Goal: Task Accomplishment & Management: Complete application form

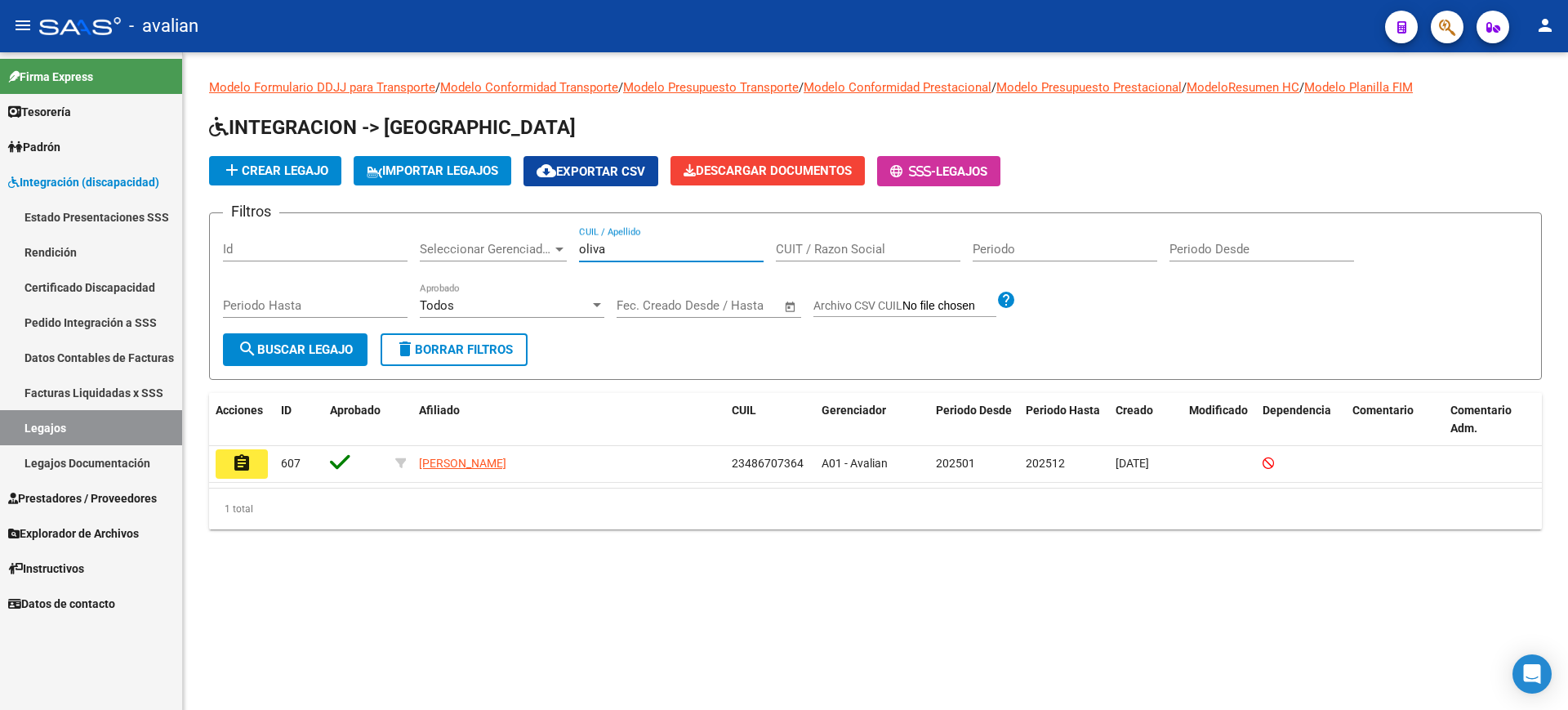
click at [558, 247] on div "Filtros Id Seleccionar Gerenciador Seleccionar Gerenciador oliva CUIL / Apellid…" at bounding box center [875, 280] width 1305 height 107
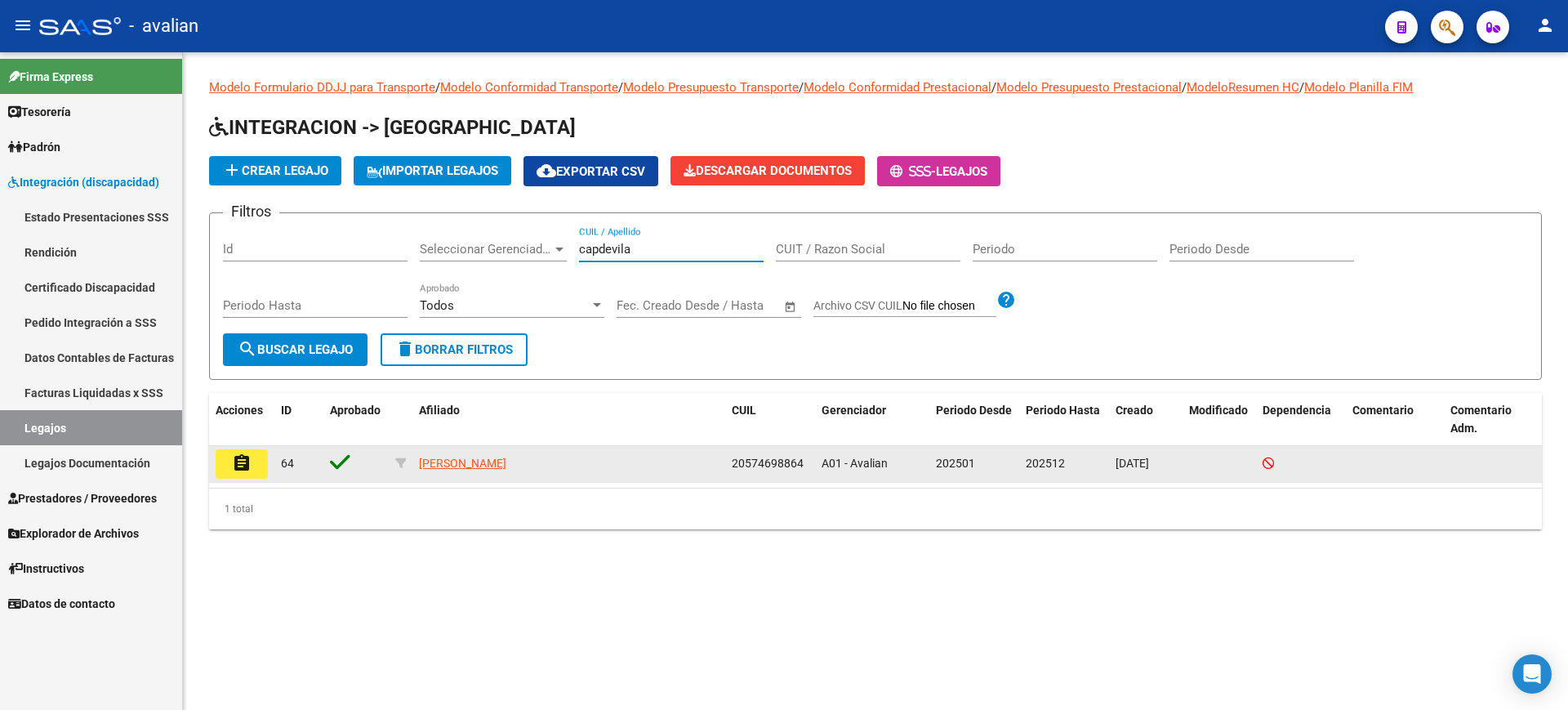
type input "capdevila"
drag, startPoint x: 732, startPoint y: 461, endPoint x: 803, endPoint y: 457, distance: 71.1
click at [803, 457] on datatable-body-cell "20574698864" at bounding box center [770, 464] width 90 height 36
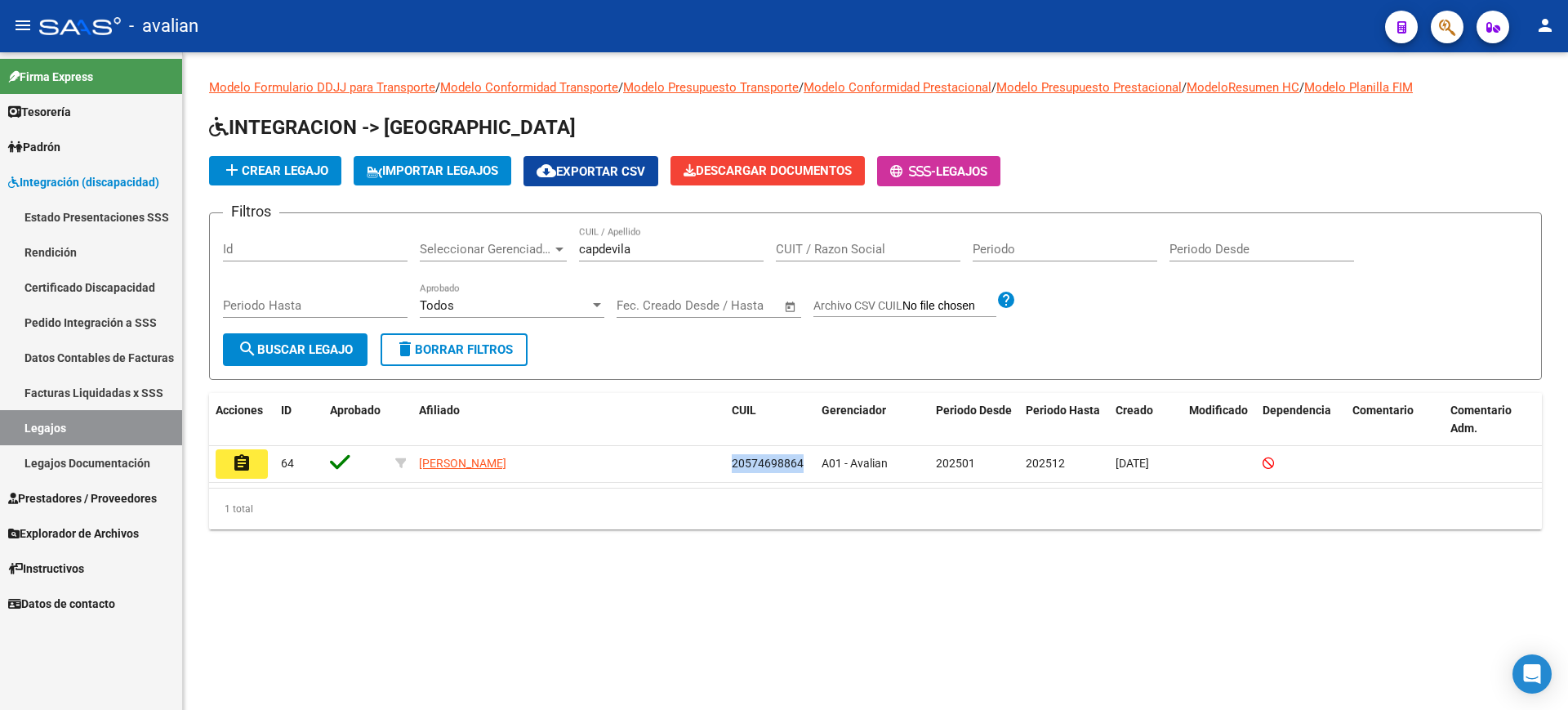
copy span "20574698864"
click at [53, 173] on span "Integración (discapacidad)" at bounding box center [84, 182] width 151 height 18
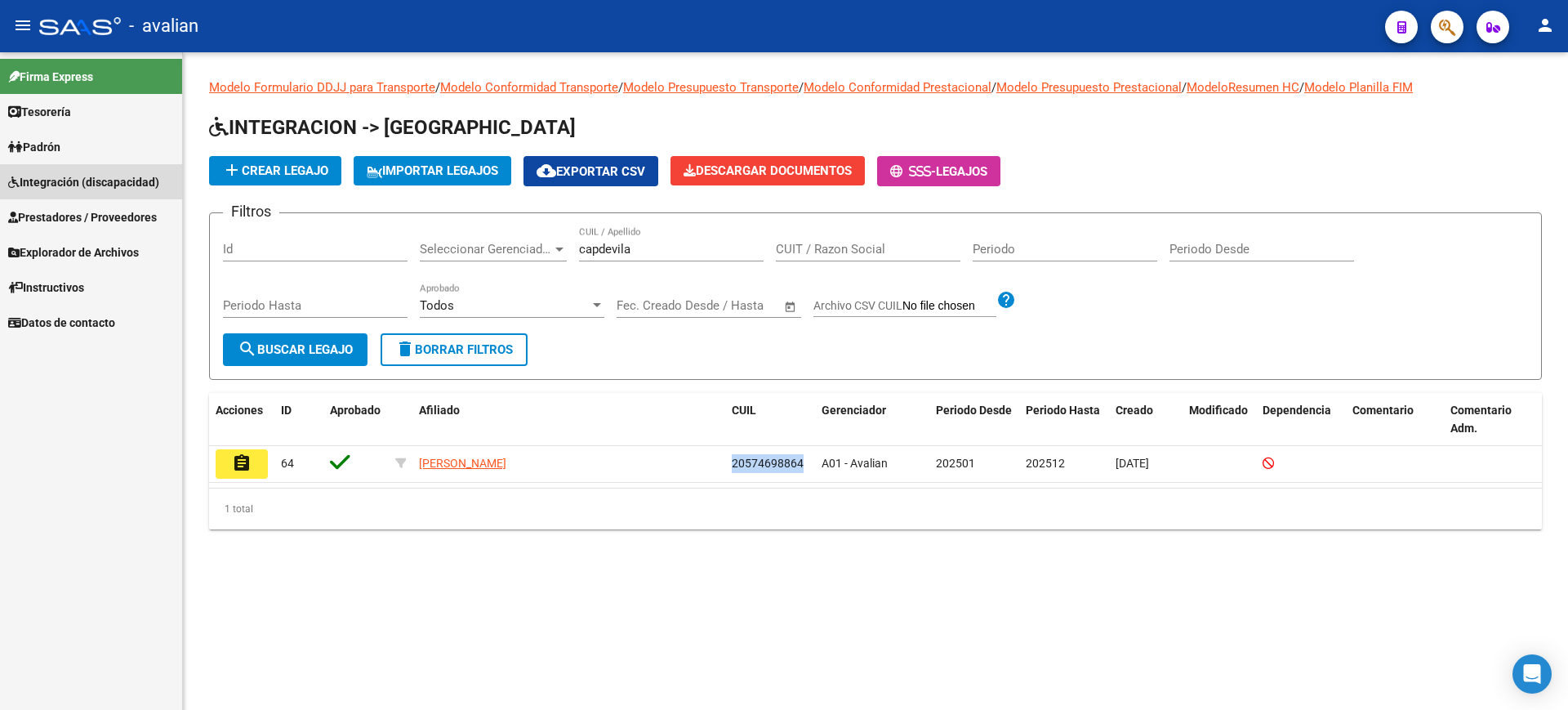
click at [53, 173] on span "Integración (discapacidad)" at bounding box center [84, 182] width 151 height 18
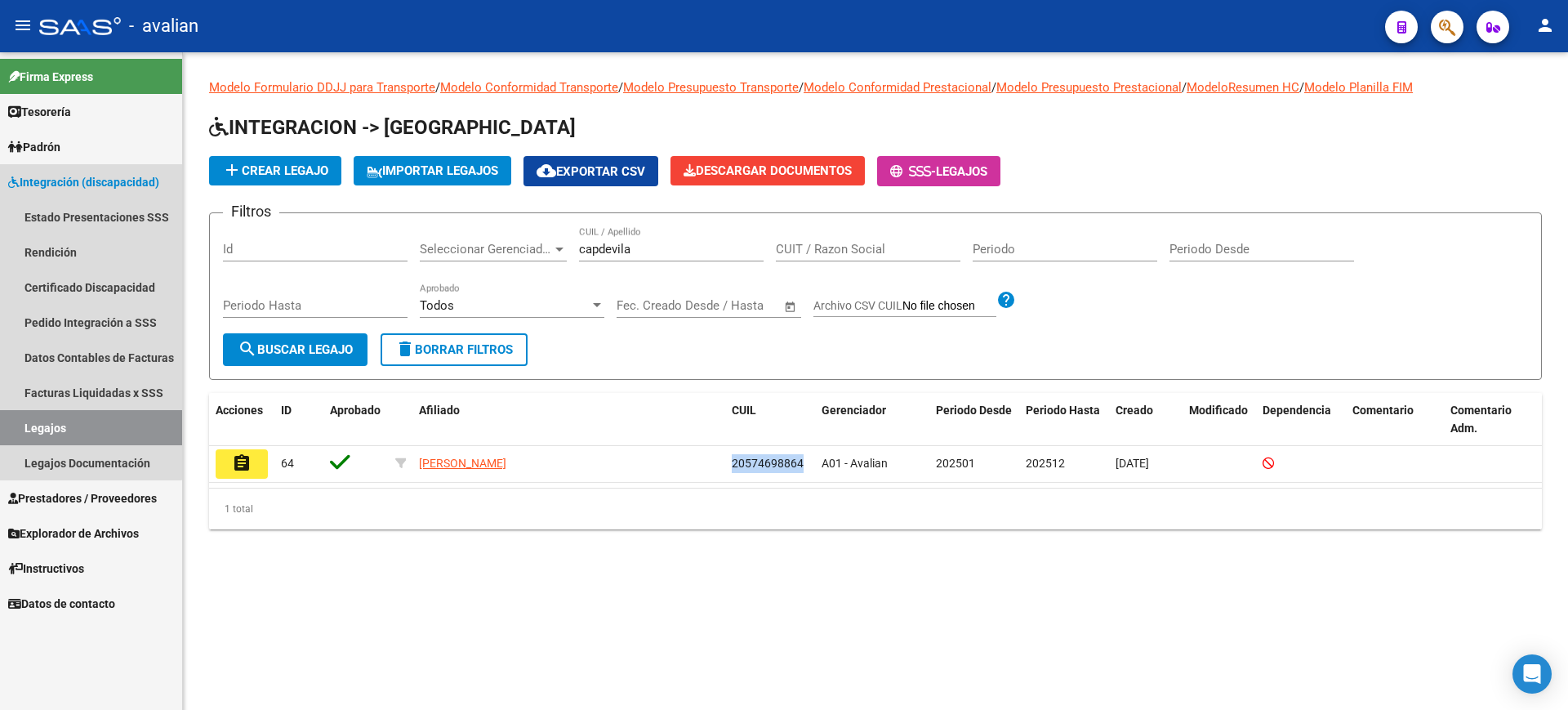
click at [57, 166] on link "Integración (discapacidad)" at bounding box center [91, 182] width 182 height 35
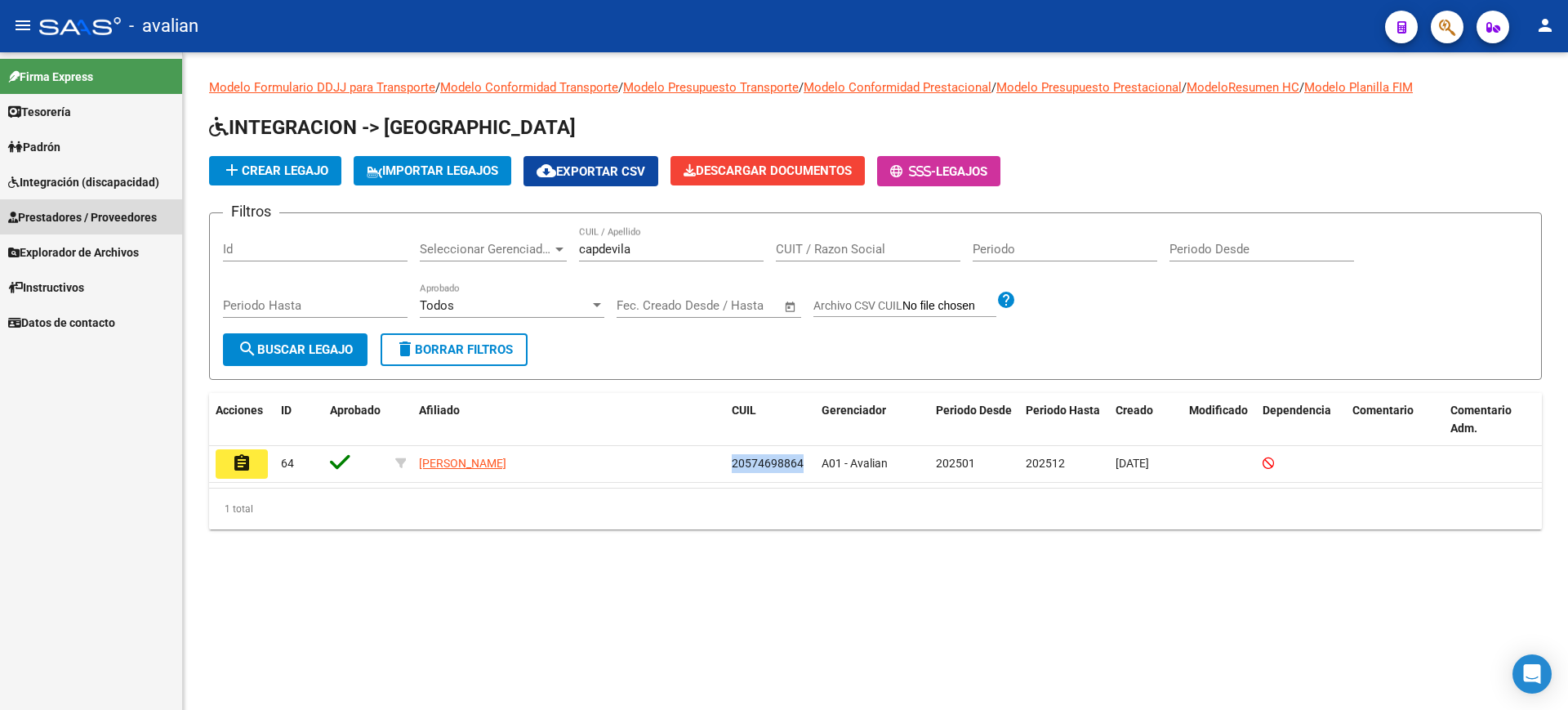
click at [59, 209] on span "Prestadores / Proveedores" at bounding box center [82, 217] width 148 height 18
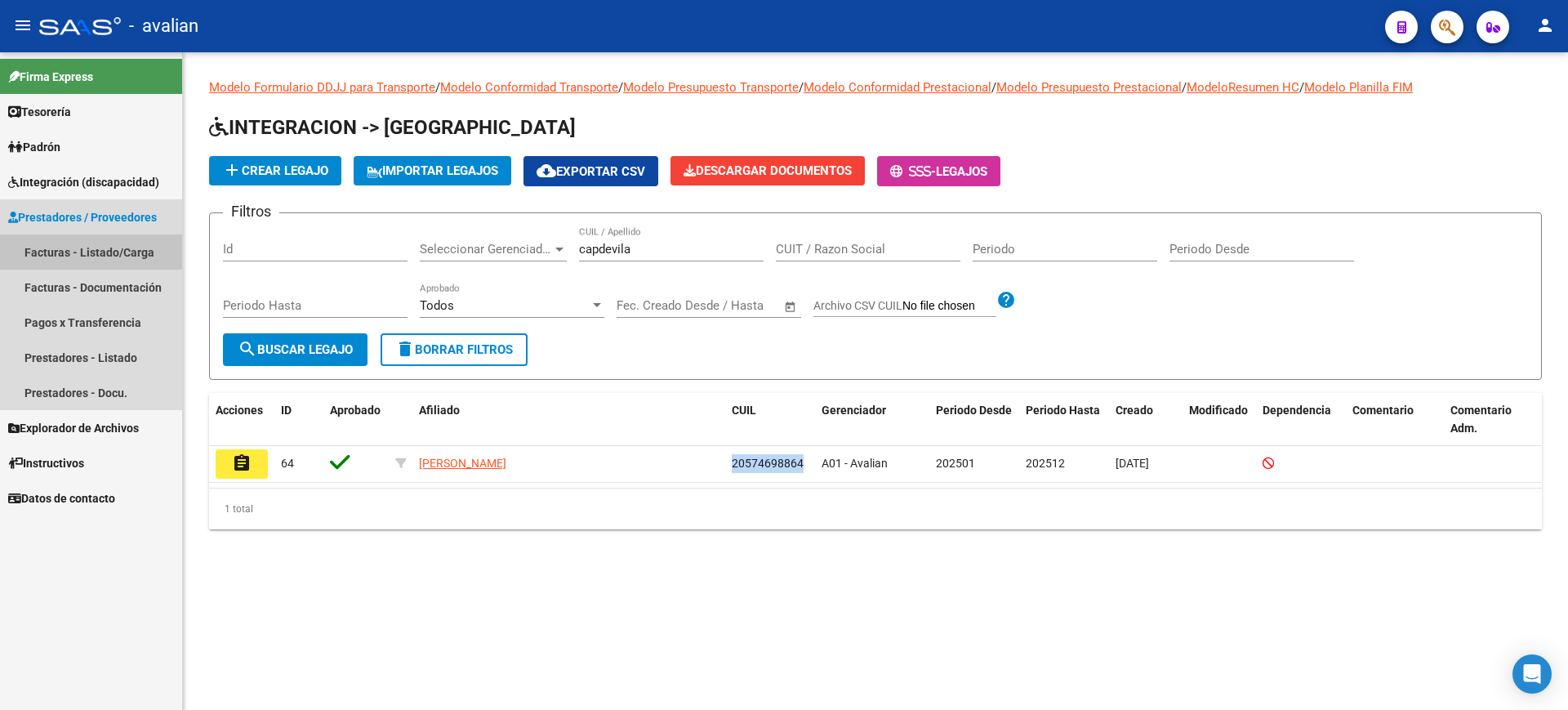
click at [69, 248] on link "Facturas - Listado/Carga" at bounding box center [91, 251] width 182 height 35
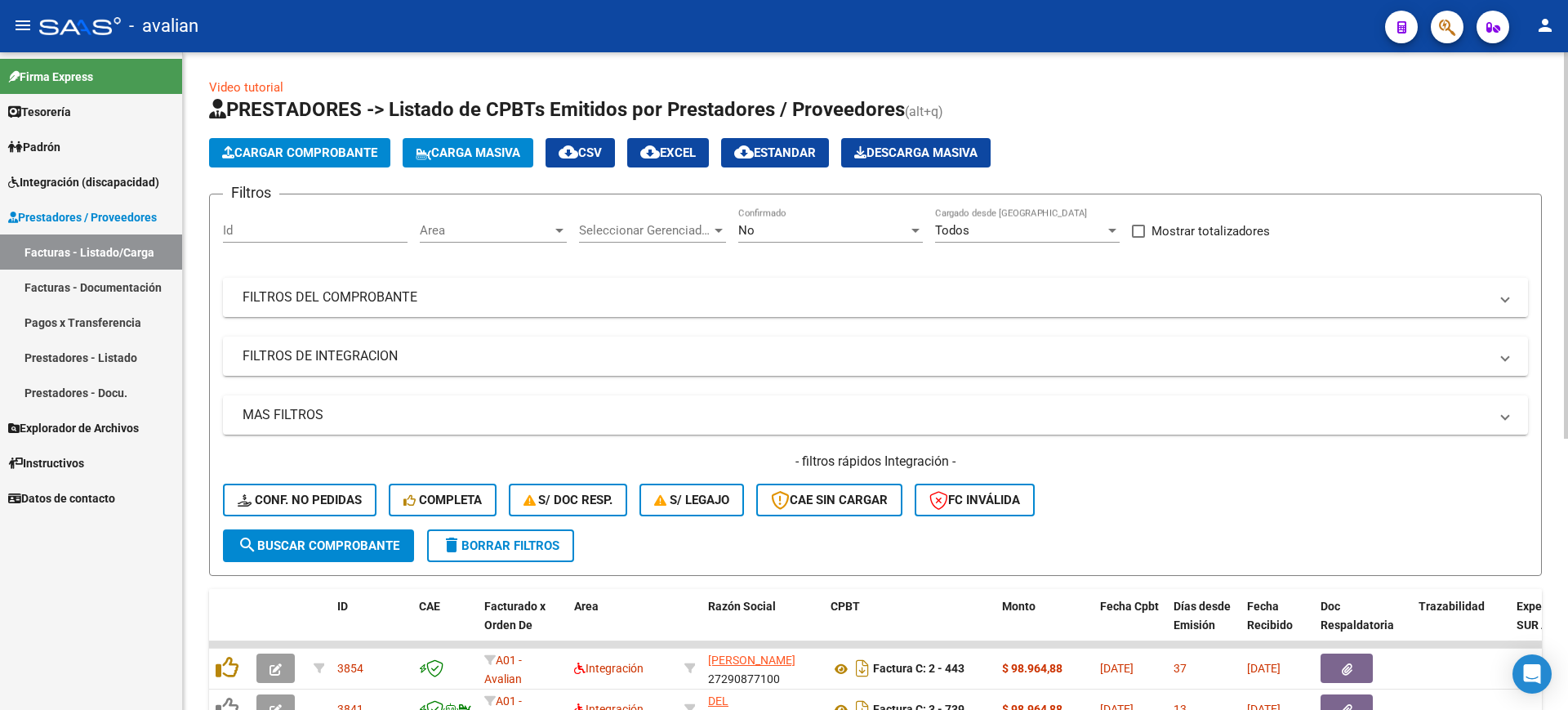
click at [915, 298] on mat-panel-title "FILTROS DEL COMPROBANTE" at bounding box center [866, 297] width 1247 height 18
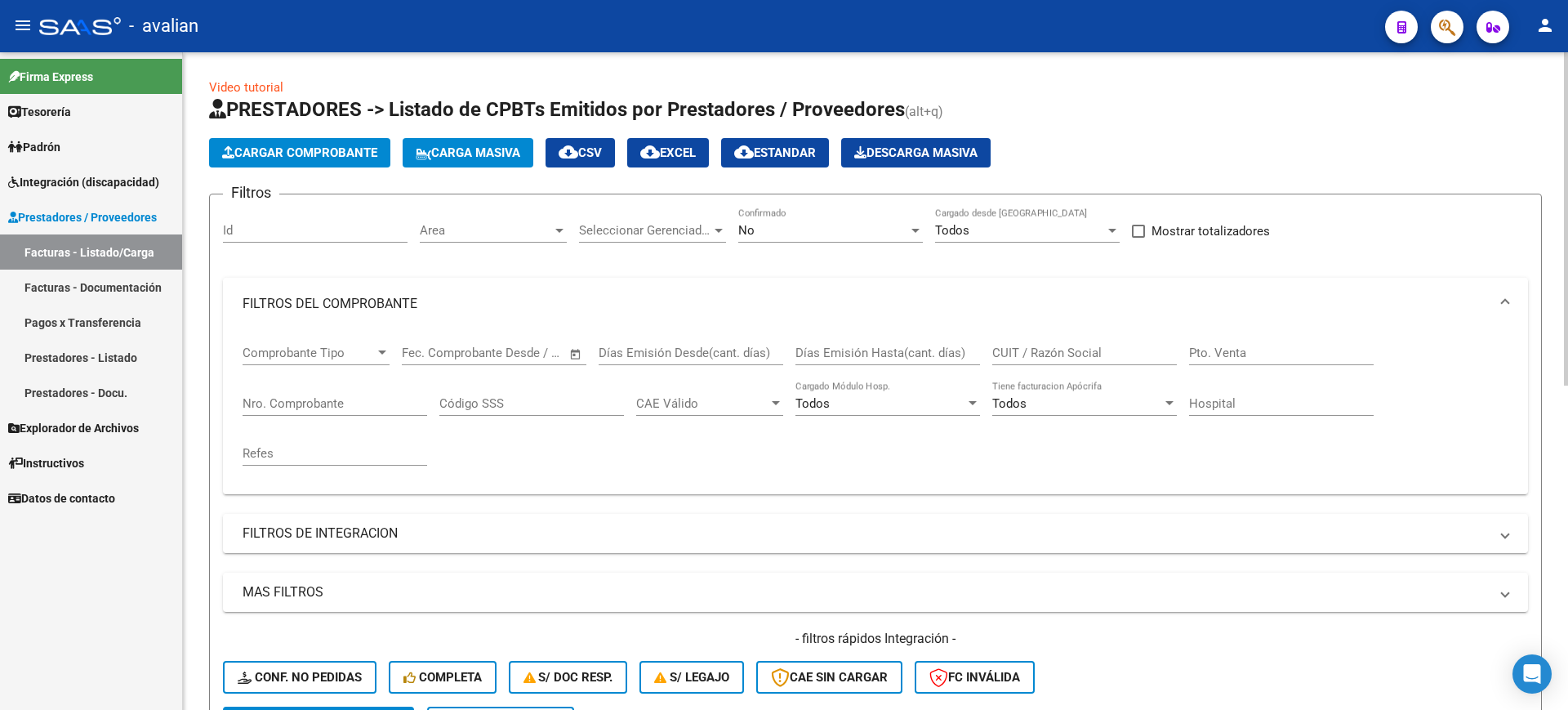
click at [1070, 356] on input "CUIT / Razón Social" at bounding box center [1085, 352] width 185 height 14
paste input "27326827369"
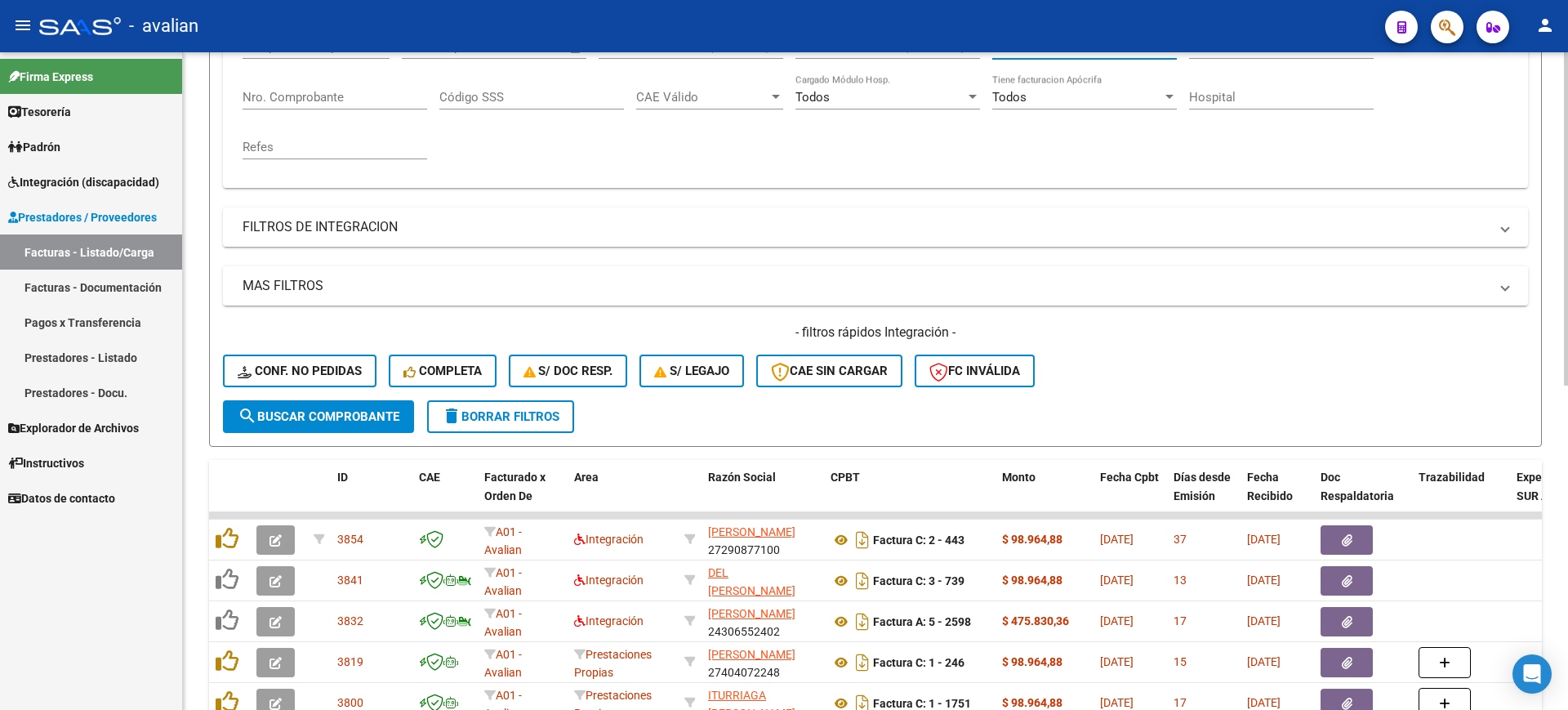
type input "27326827369"
click at [351, 416] on span "search Buscar Comprobante" at bounding box center [318, 416] width 162 height 14
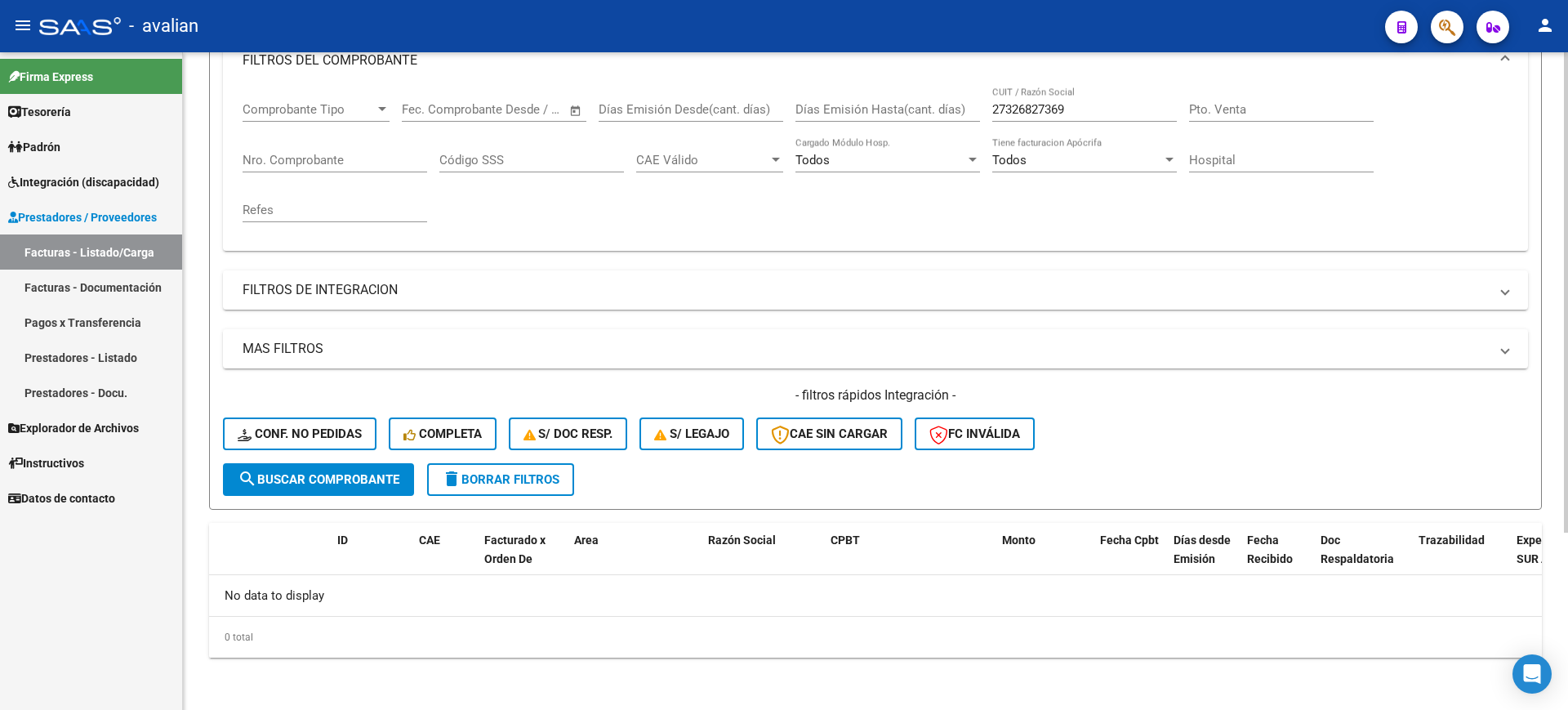
scroll to position [0, 0]
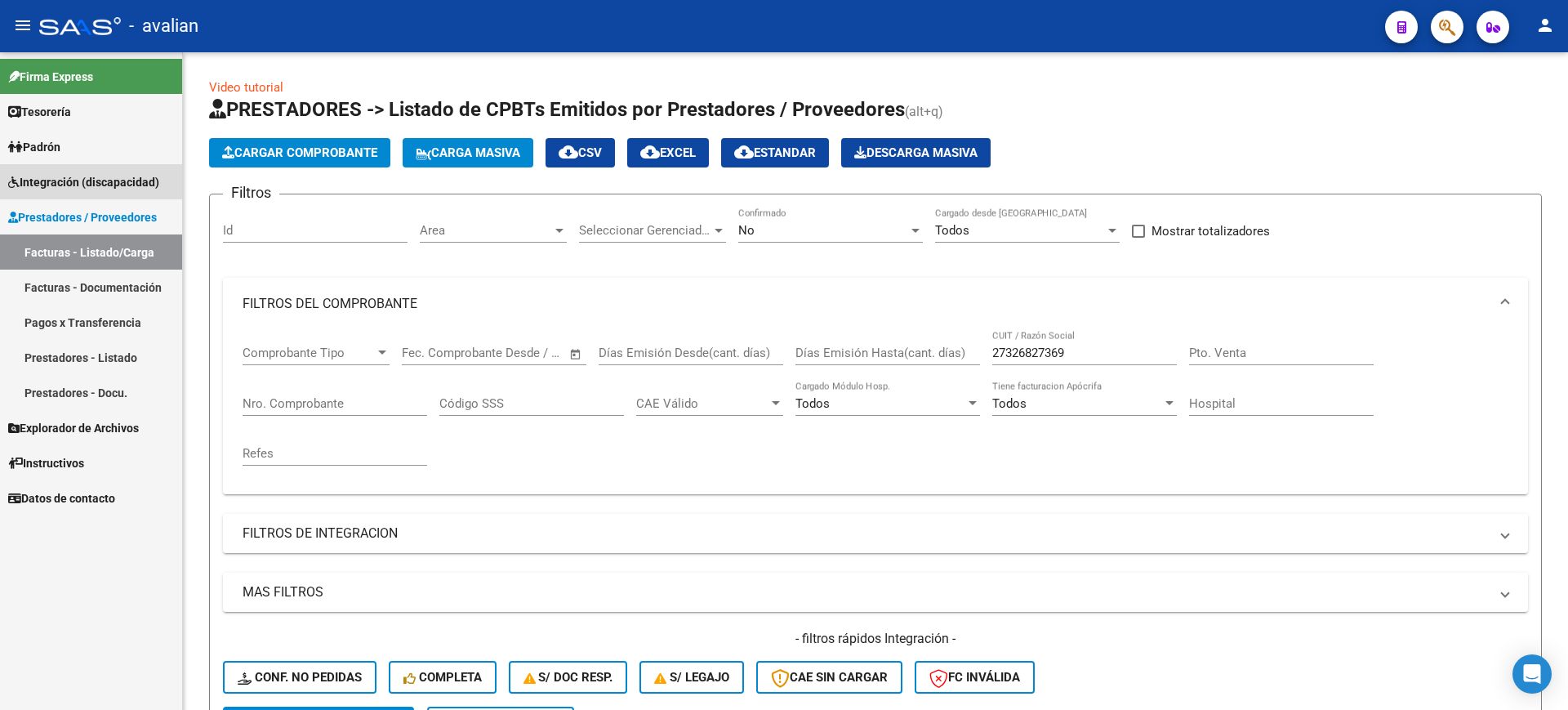
click at [84, 181] on span "Integración (discapacidad)" at bounding box center [84, 182] width 151 height 18
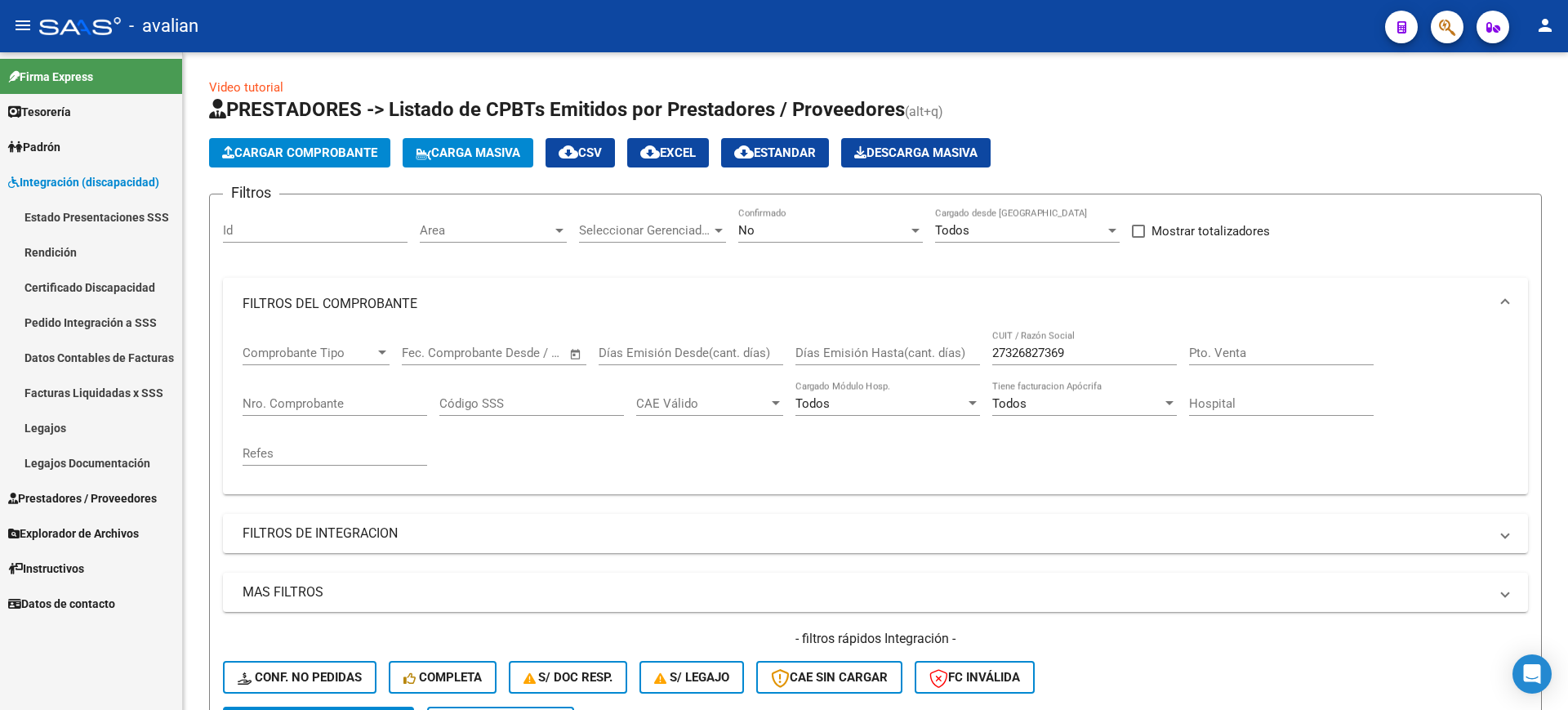
click at [70, 307] on link "Pedido Integración a SSS" at bounding box center [91, 321] width 182 height 35
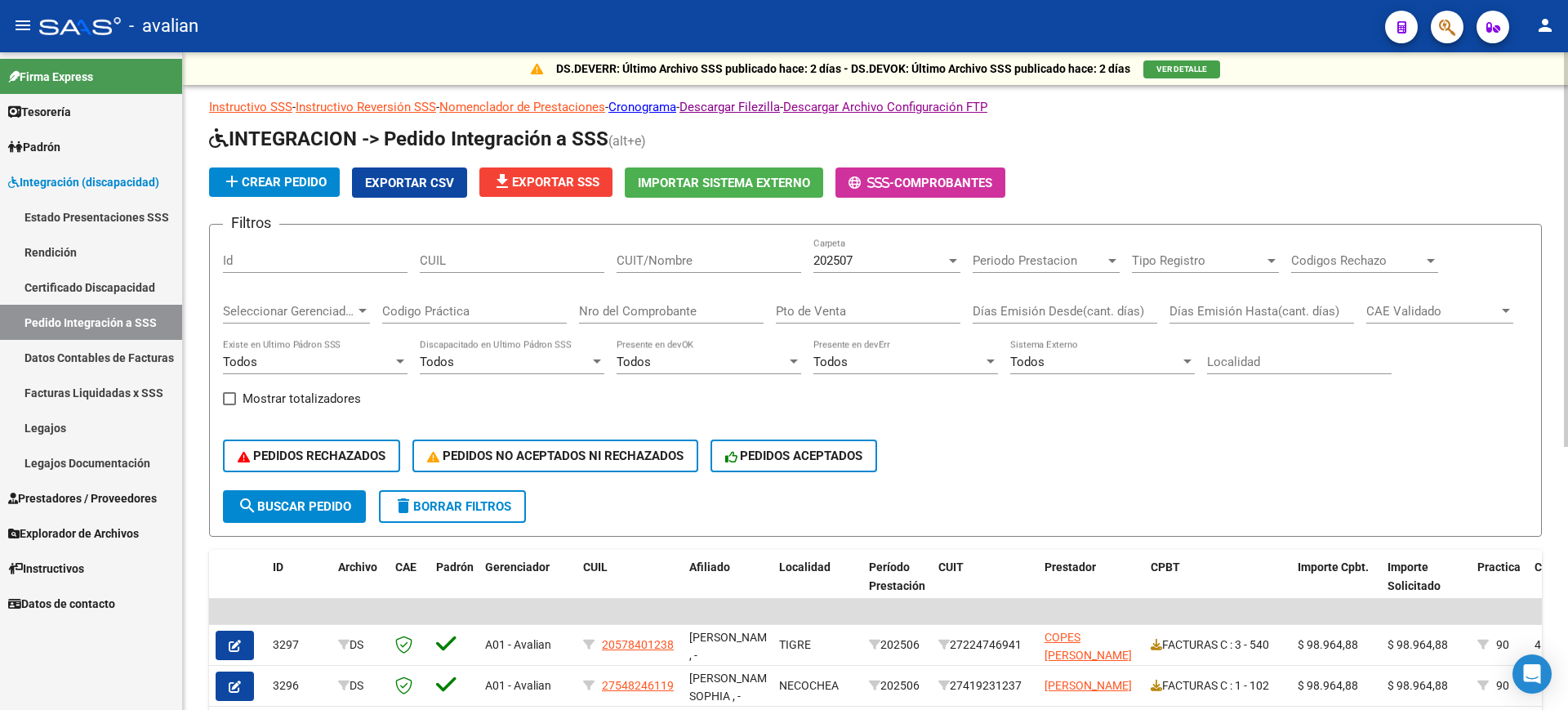
click at [665, 258] on input "CUIT/Nombre" at bounding box center [709, 260] width 185 height 14
paste input "27326827369"
click at [299, 506] on span "search Buscar Pedido" at bounding box center [294, 506] width 114 height 14
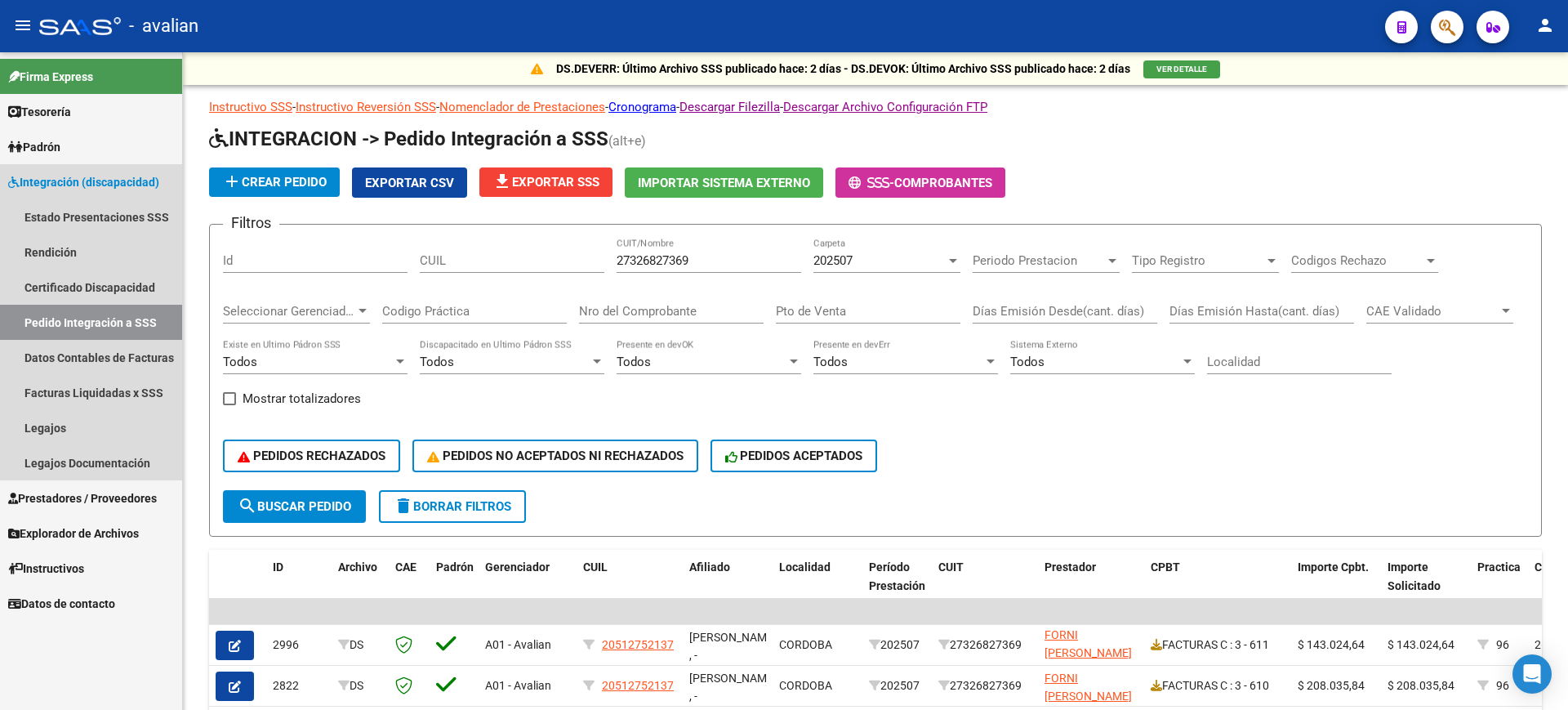
click at [65, 179] on span "Integración (discapacidad)" at bounding box center [84, 182] width 151 height 18
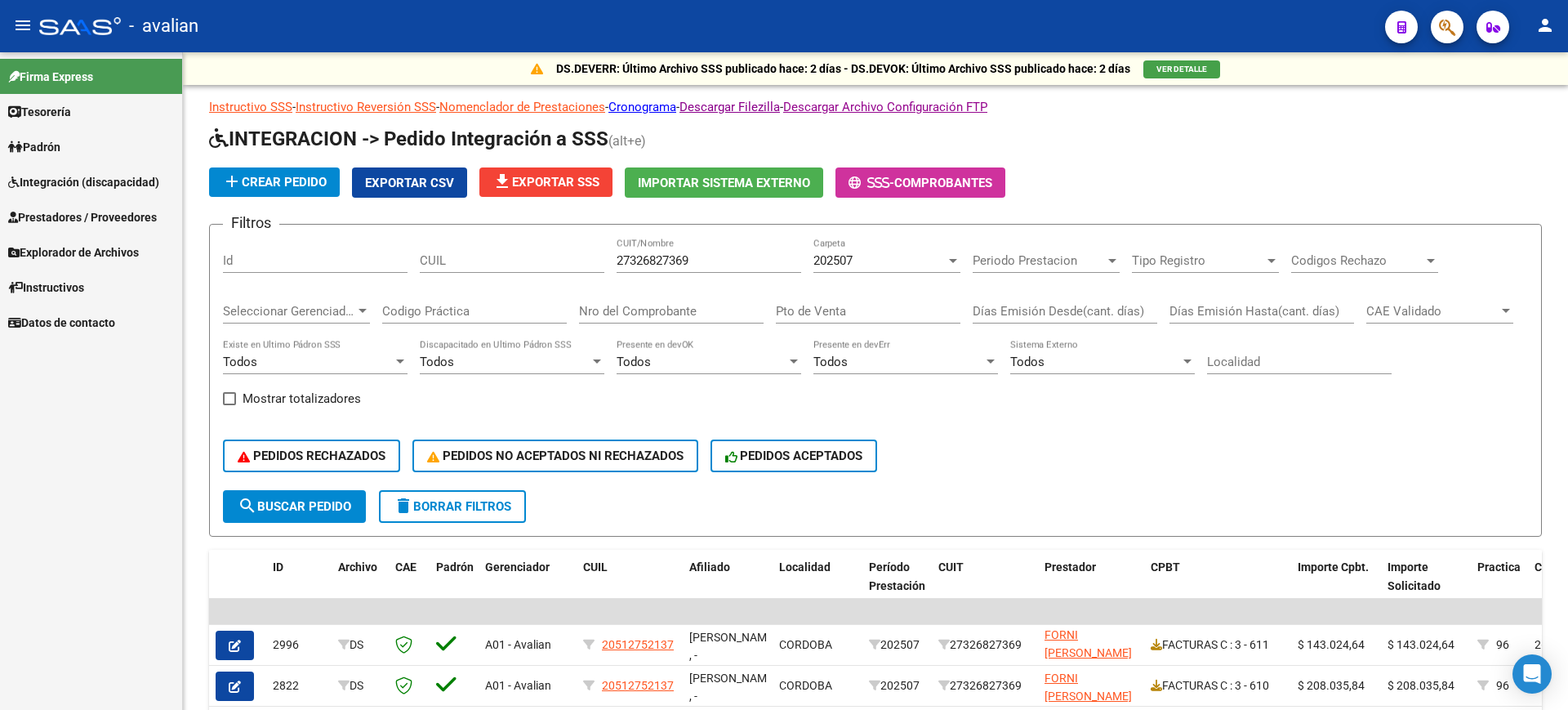
click at [67, 179] on span "Integración (discapacidad)" at bounding box center [84, 182] width 151 height 18
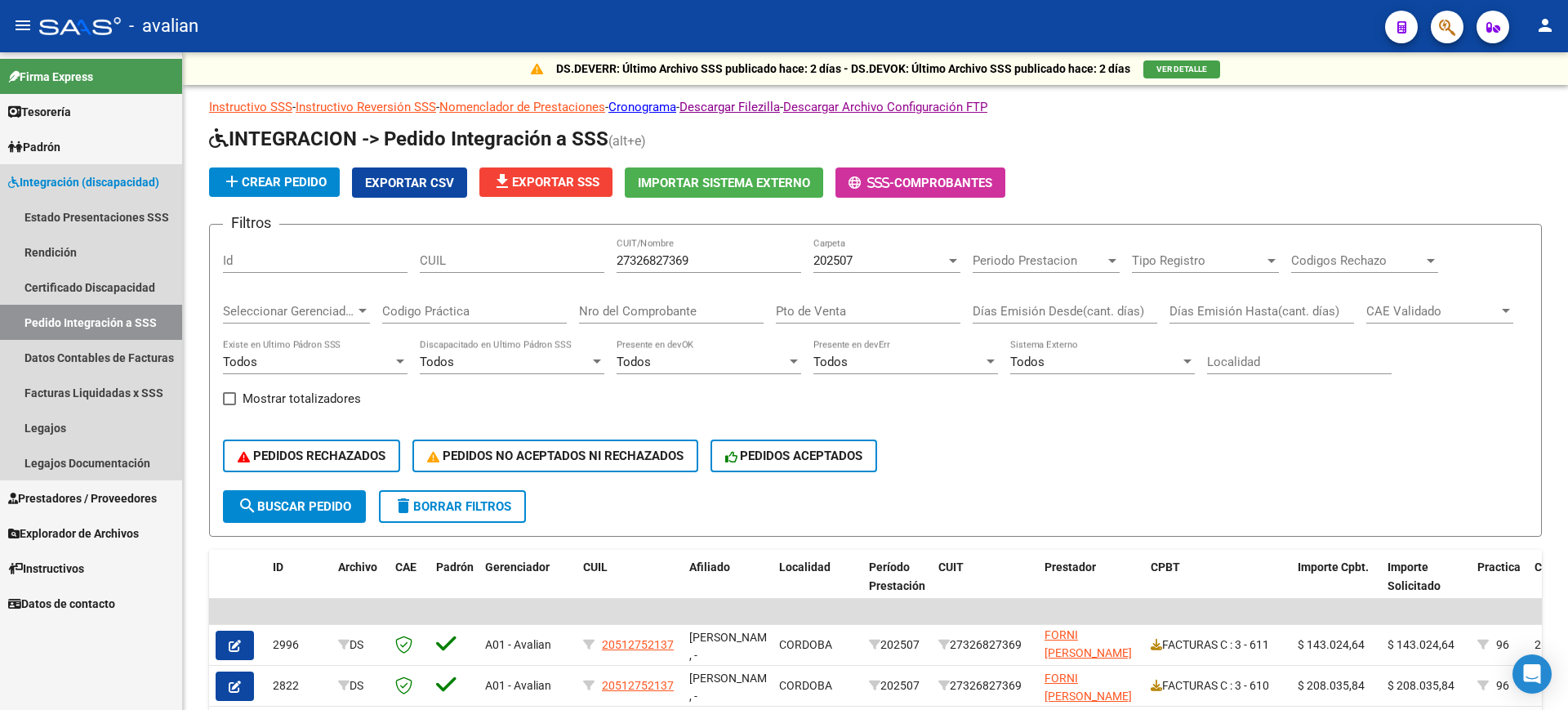
click at [67, 179] on span "Integración (discapacidad)" at bounding box center [84, 182] width 151 height 18
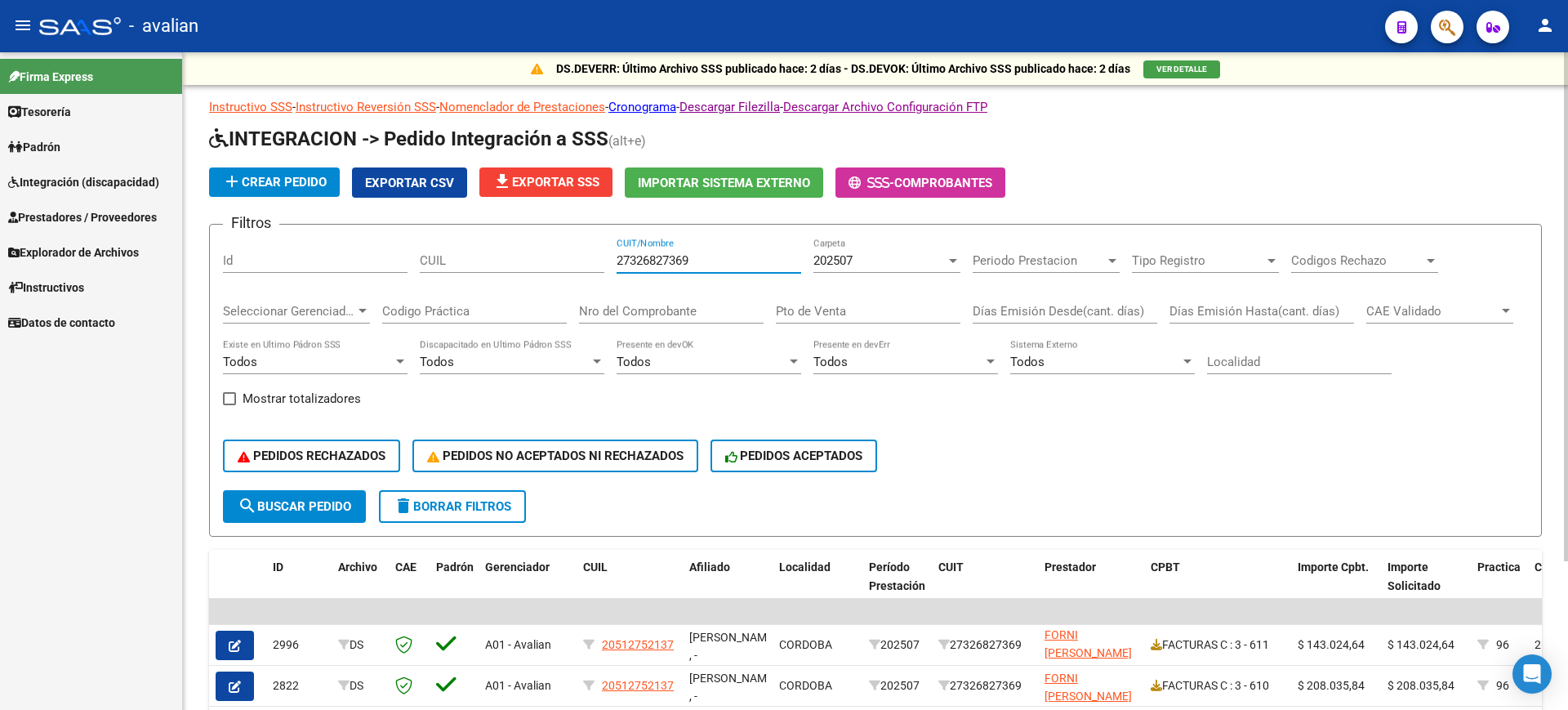
drag, startPoint x: 717, startPoint y: 254, endPoint x: 476, endPoint y: 264, distance: 241.2
click at [476, 264] on div "Filtros Id CUIL 27326827369 CUIT/Nombre 202507 Carpeta Periodo Prestacion Perio…" at bounding box center [875, 364] width 1305 height 253
paste input "3365336845"
type input "33653368459"
click at [299, 512] on span "search Buscar Pedido" at bounding box center [294, 506] width 114 height 14
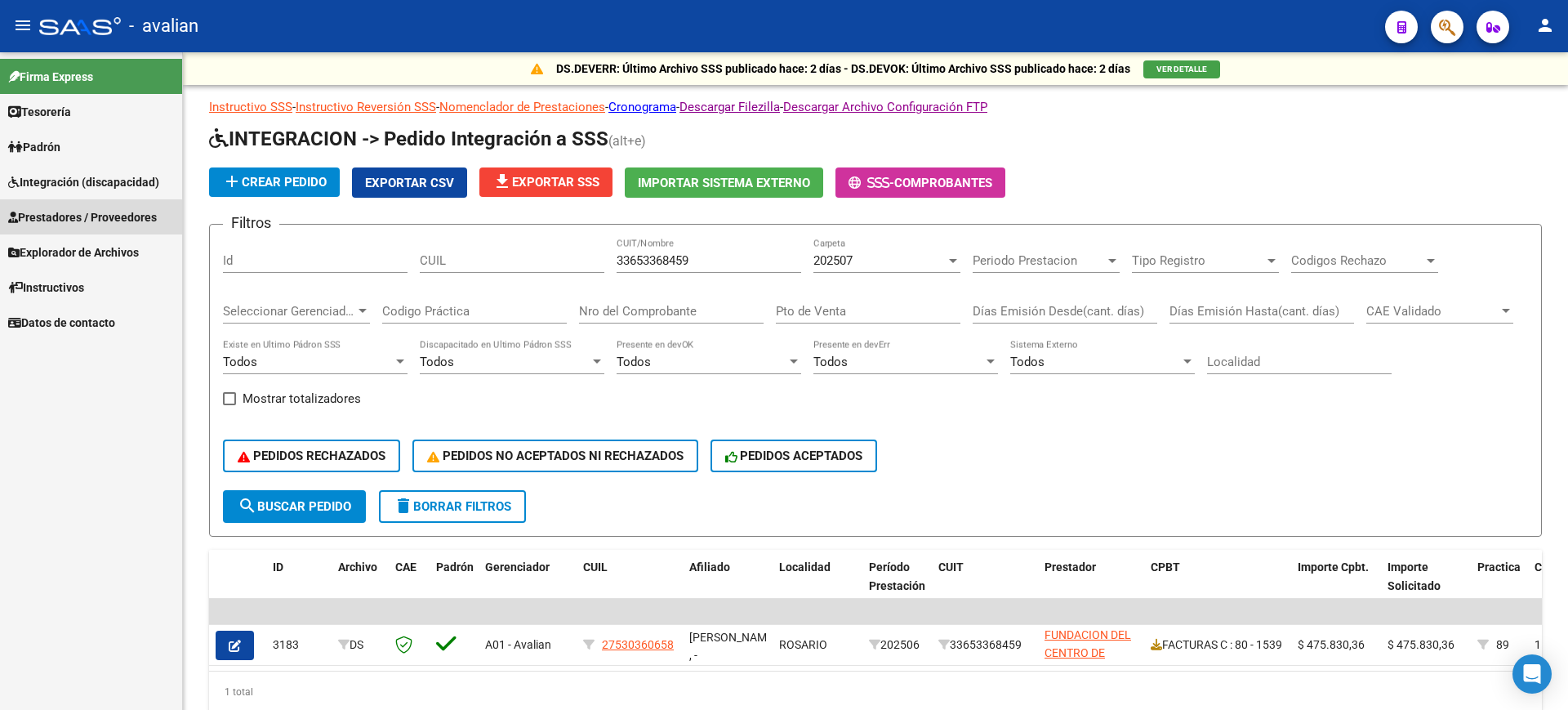
click at [62, 220] on span "Prestadores / Proveedores" at bounding box center [82, 217] width 148 height 18
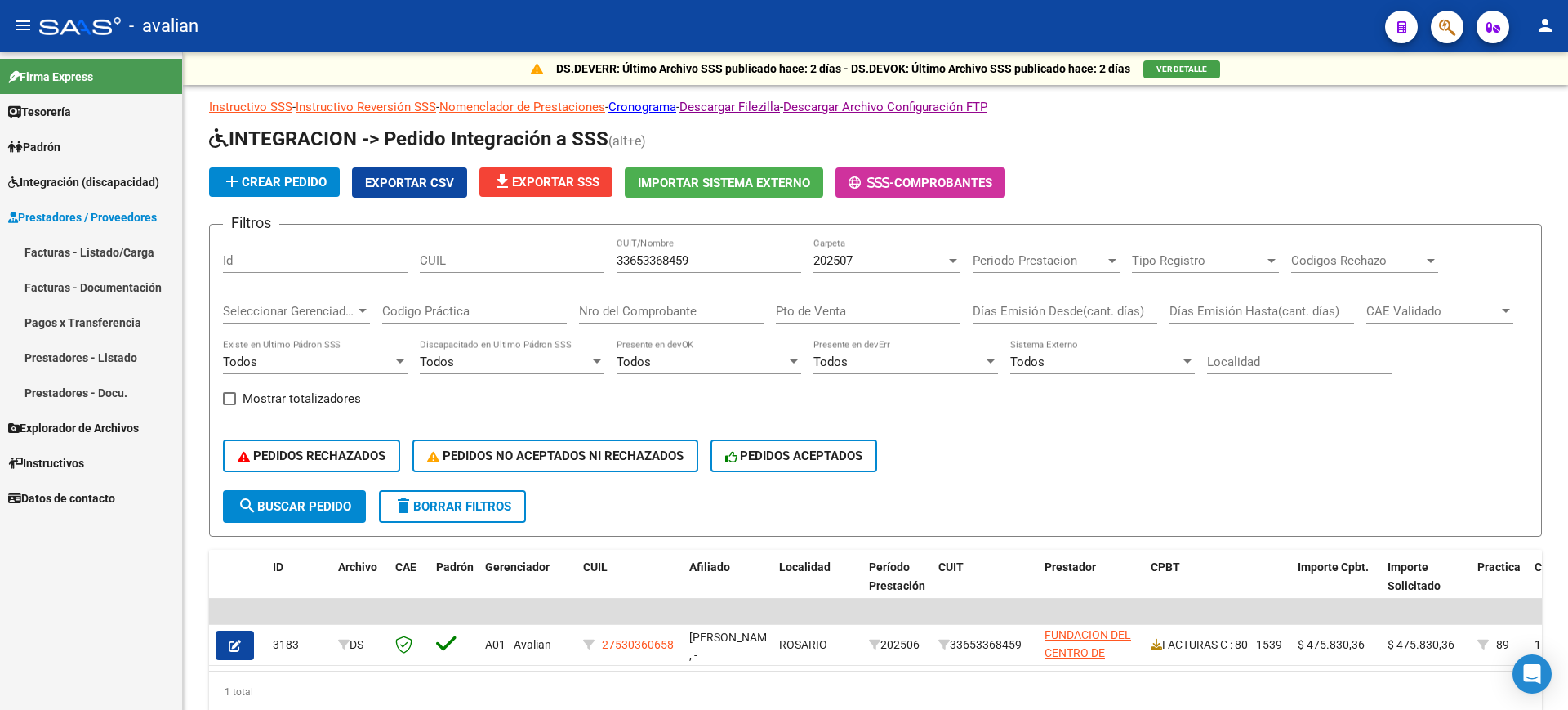
click at [75, 239] on link "Facturas - Listado/Carga" at bounding box center [91, 251] width 182 height 35
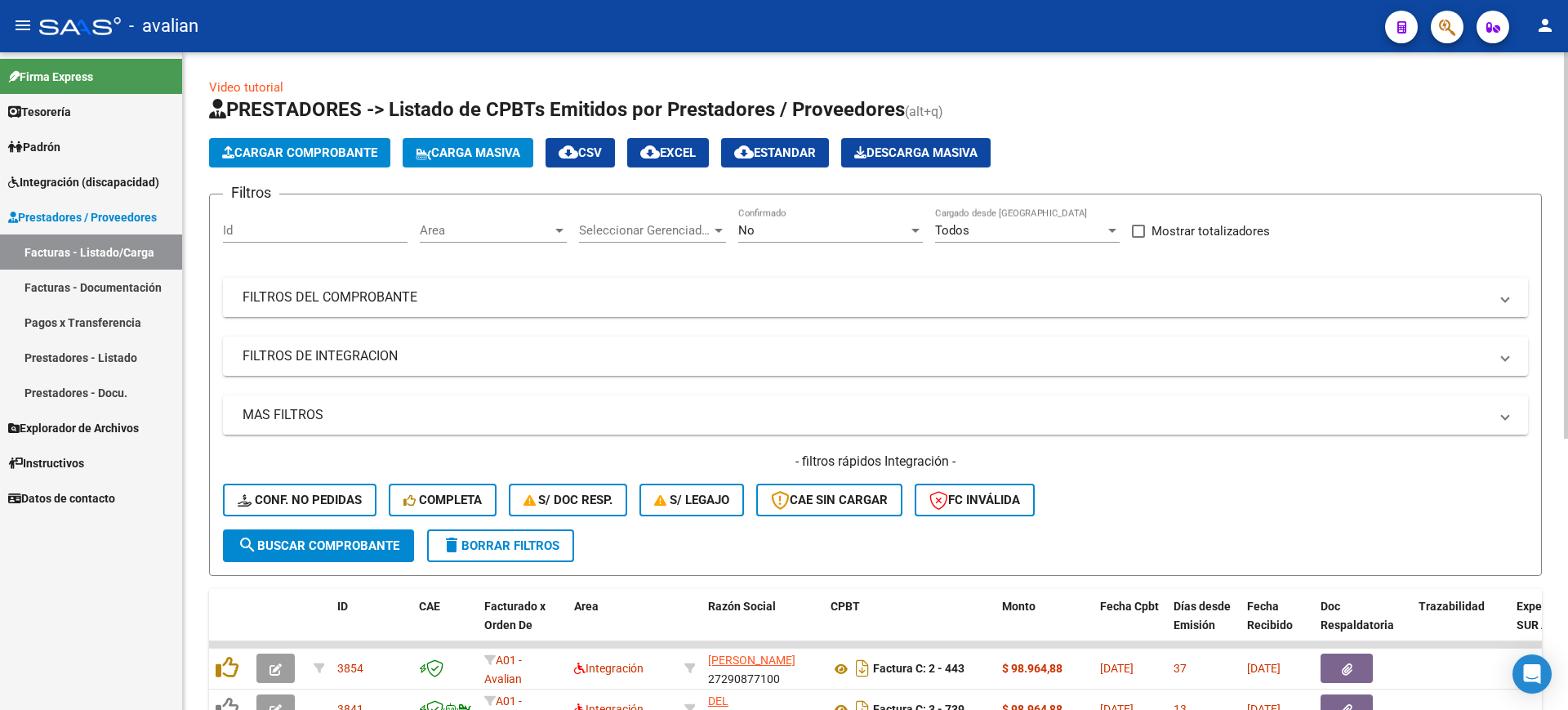
click at [826, 303] on mat-panel-title "FILTROS DEL COMPROBANTE" at bounding box center [866, 297] width 1247 height 18
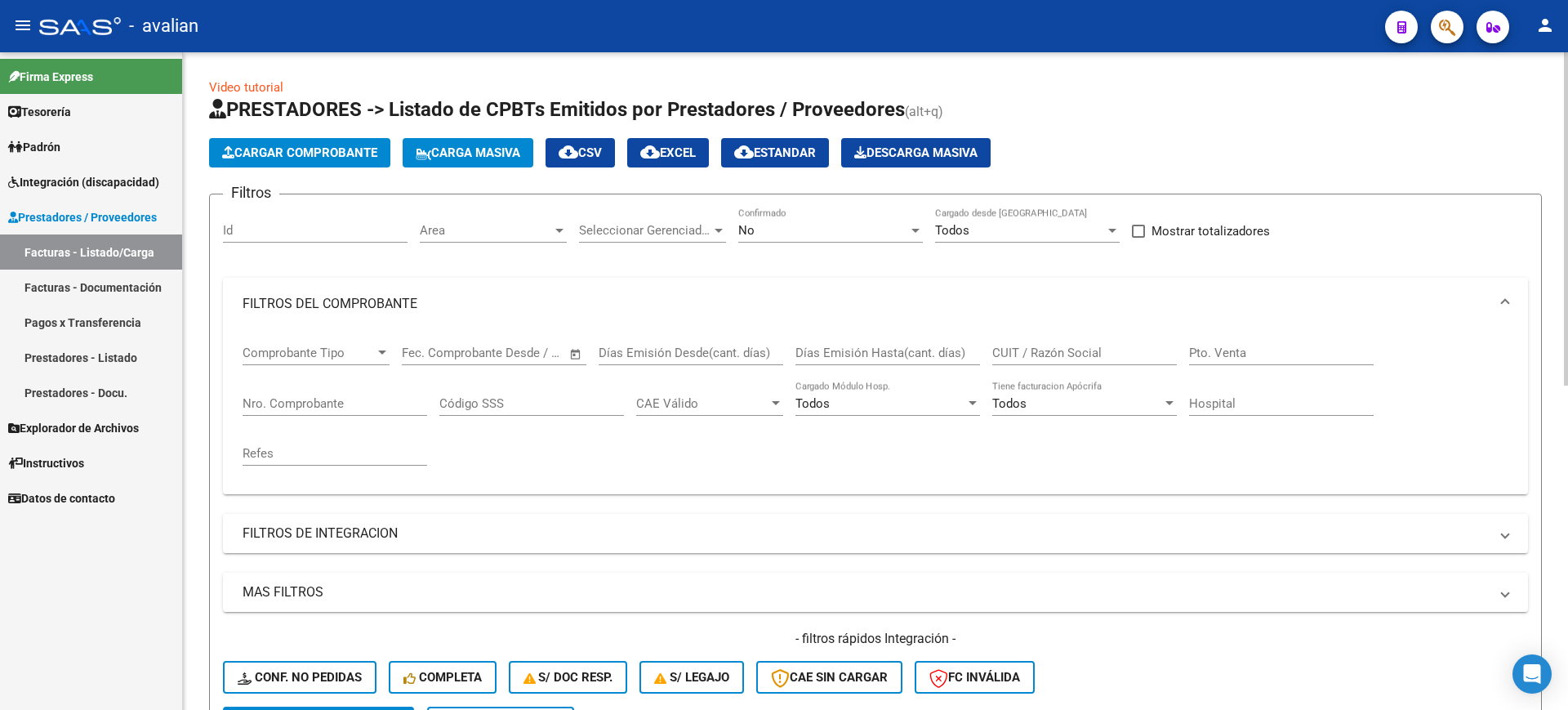
click at [1041, 355] on input "CUIT / Razón Social" at bounding box center [1085, 352] width 185 height 14
paste input "33653368459"
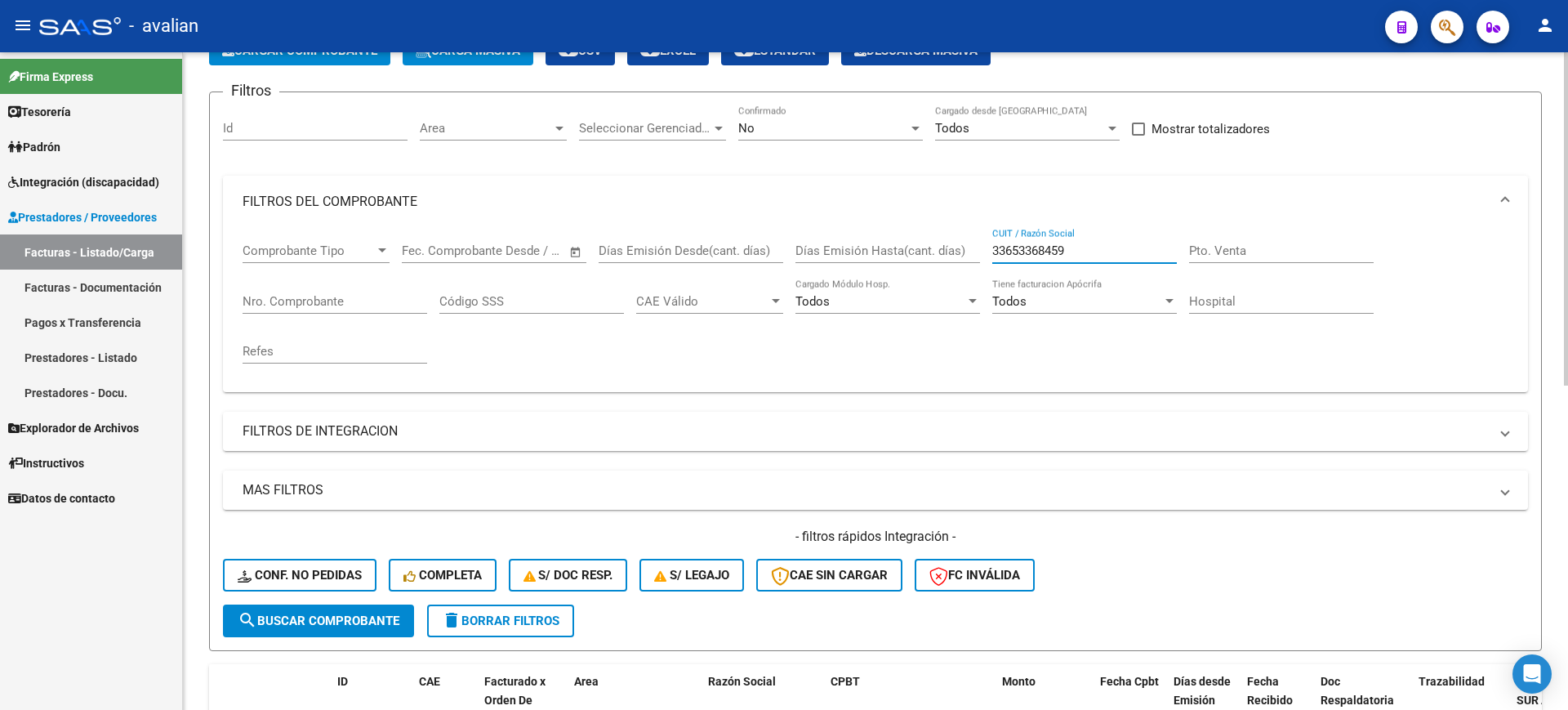
type input "33653368459"
click at [279, 623] on span "search Buscar Comprobante" at bounding box center [318, 620] width 162 height 14
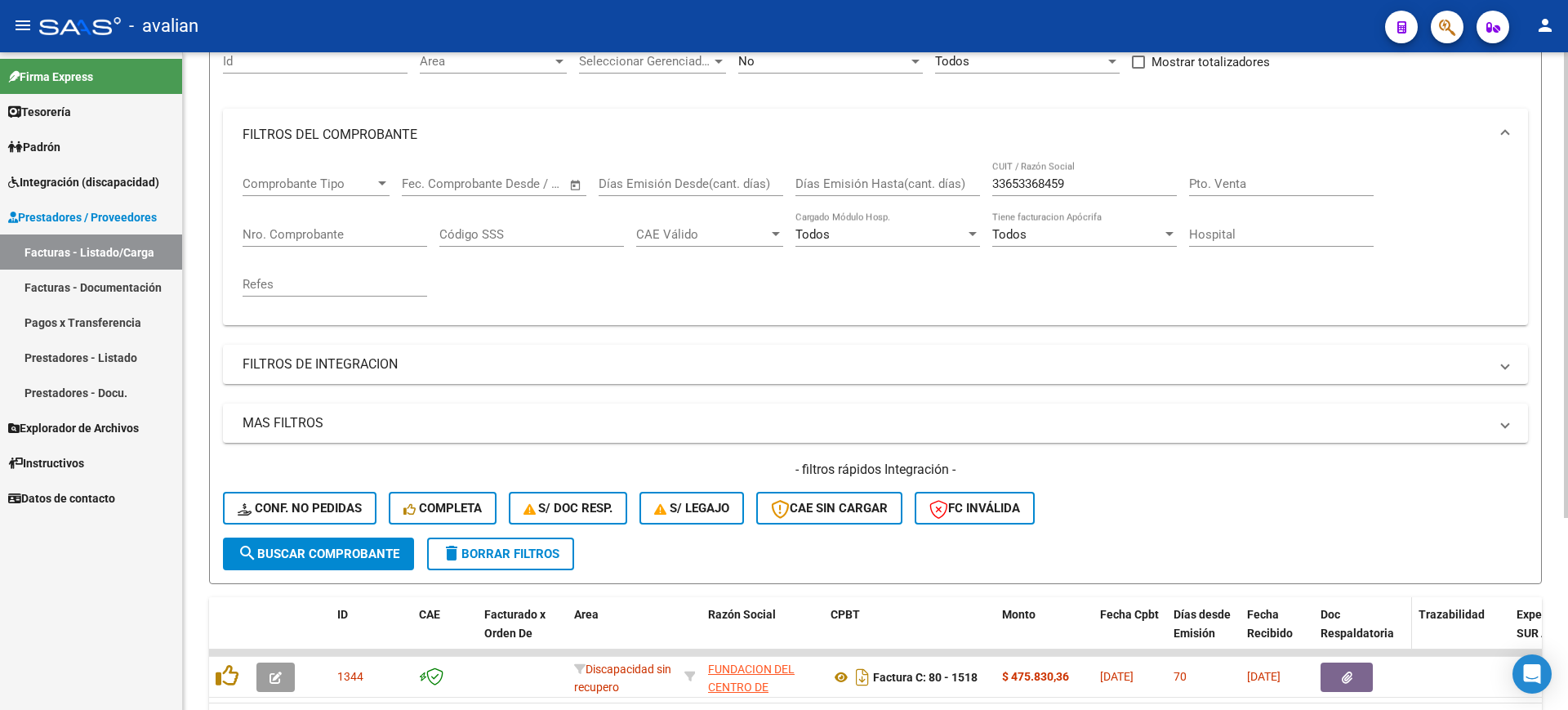
scroll to position [0, 0]
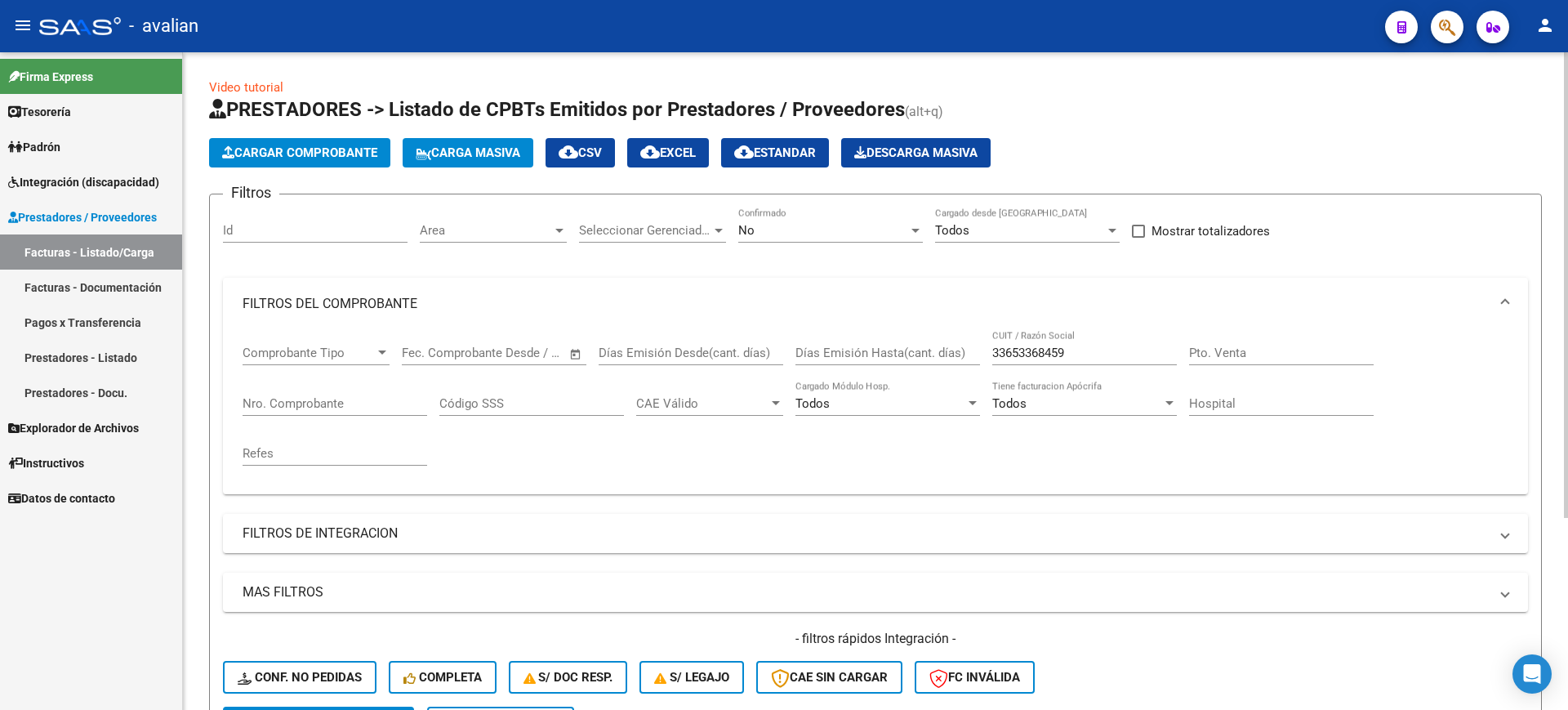
click at [485, 154] on span "Carga Masiva" at bounding box center [467, 152] width 104 height 14
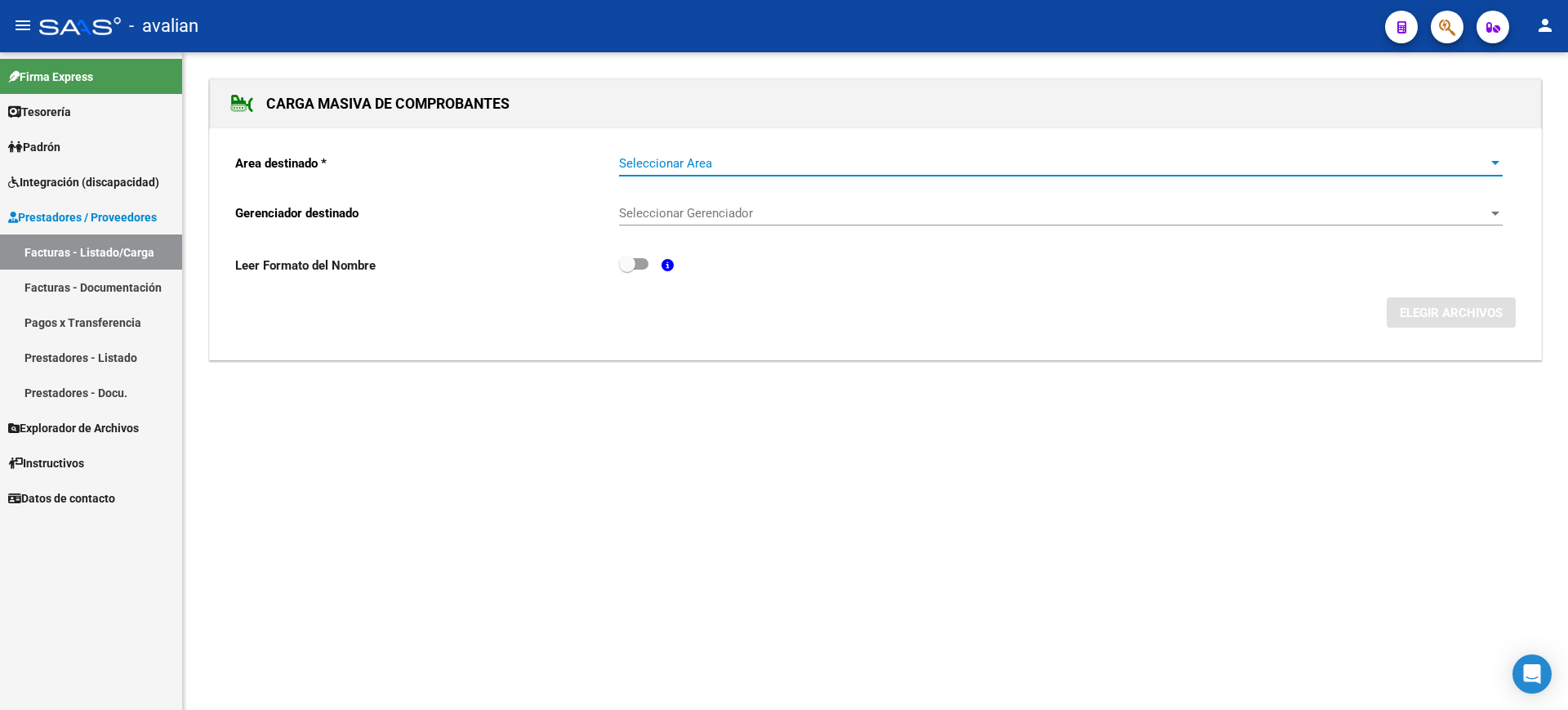
click at [723, 164] on span "Seleccionar Area" at bounding box center [1053, 163] width 869 height 14
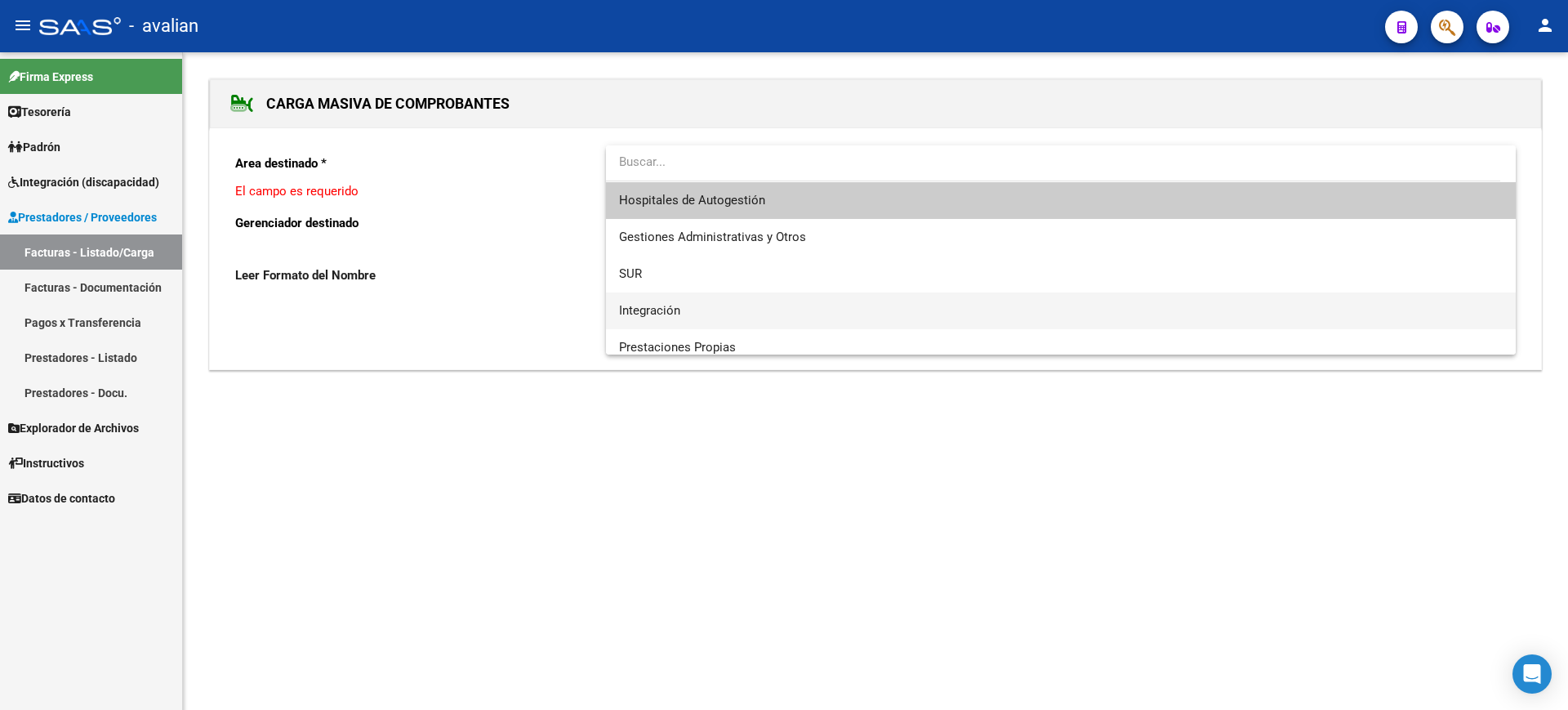
click at [681, 301] on span "Integración" at bounding box center [1061, 310] width 884 height 36
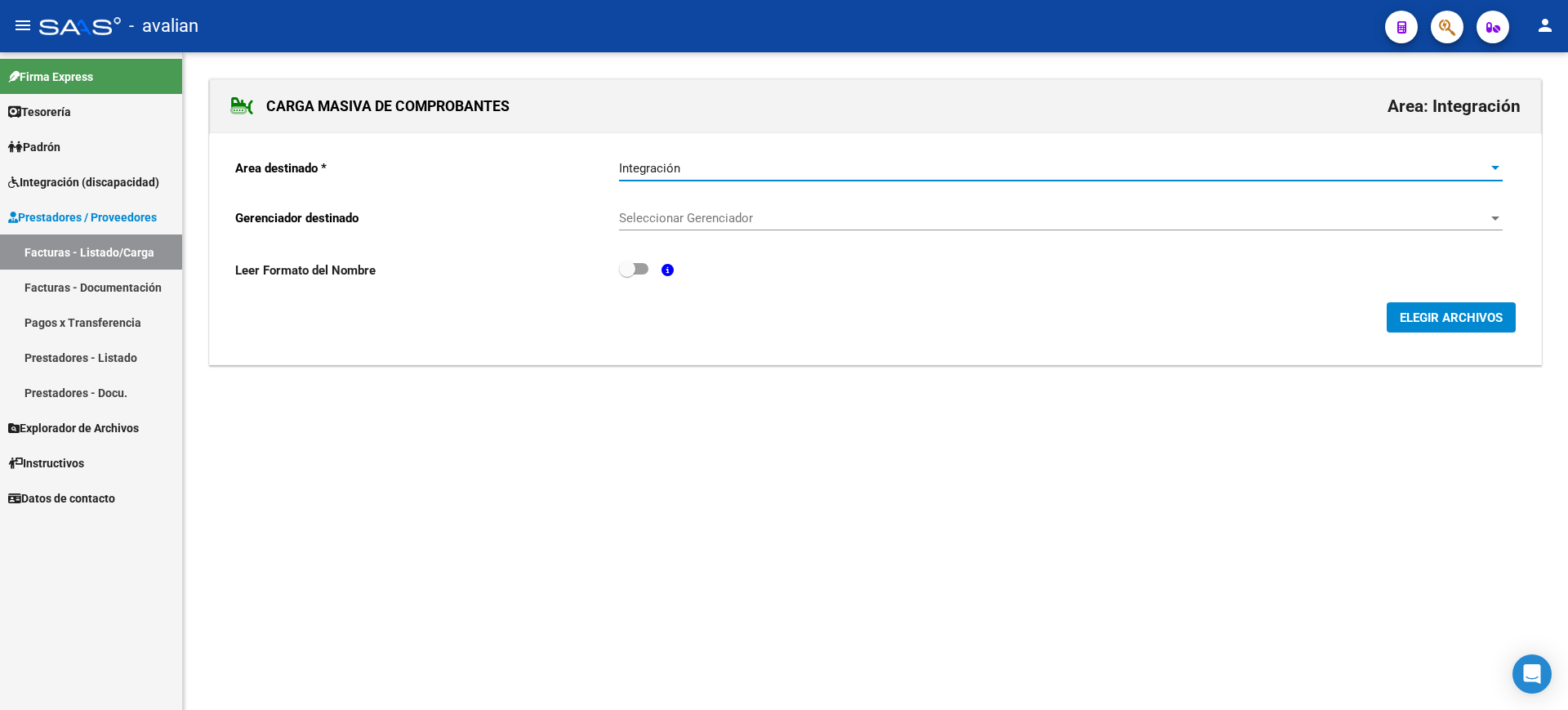
click at [728, 224] on span "Seleccionar Gerenciador" at bounding box center [1053, 217] width 869 height 14
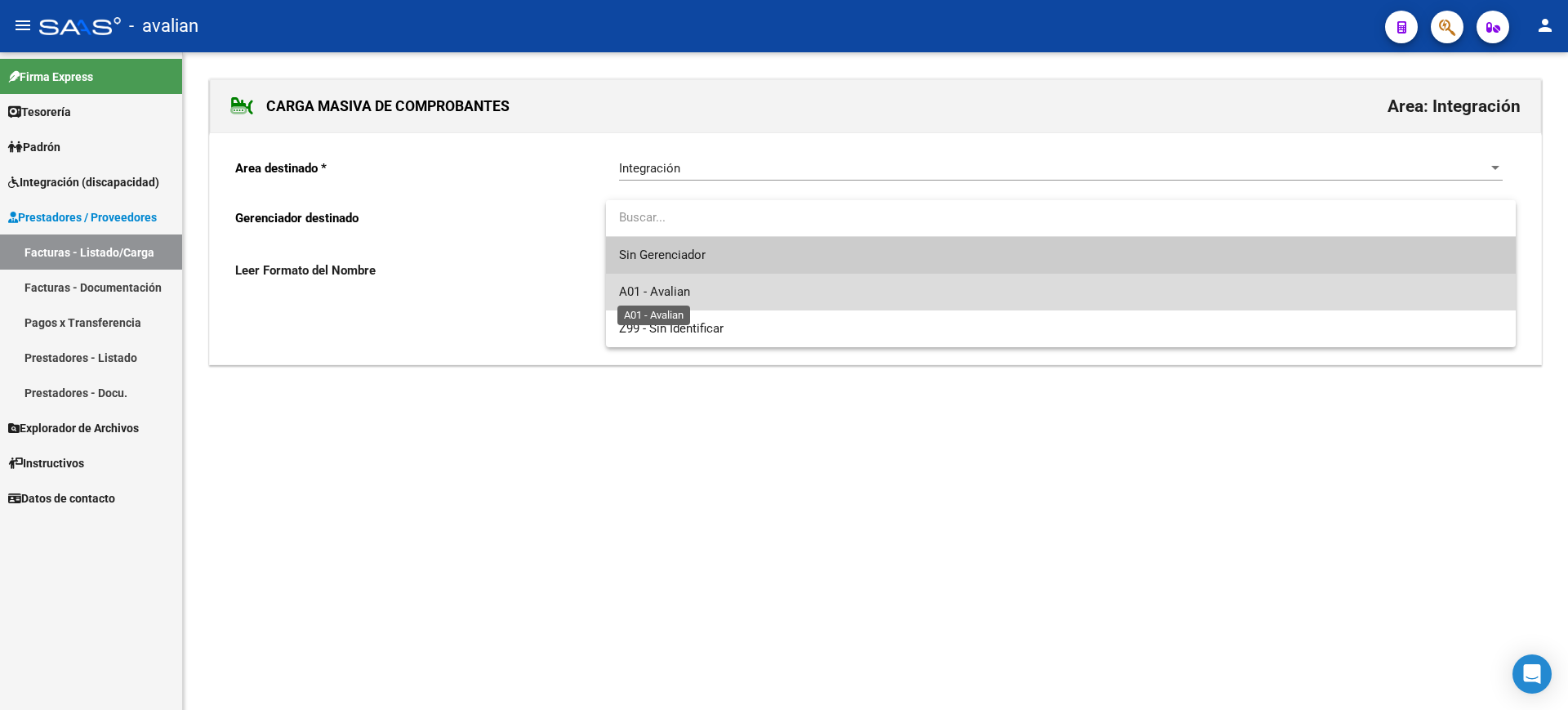
click at [684, 288] on span "A01 - Avalian" at bounding box center [655, 291] width 71 height 14
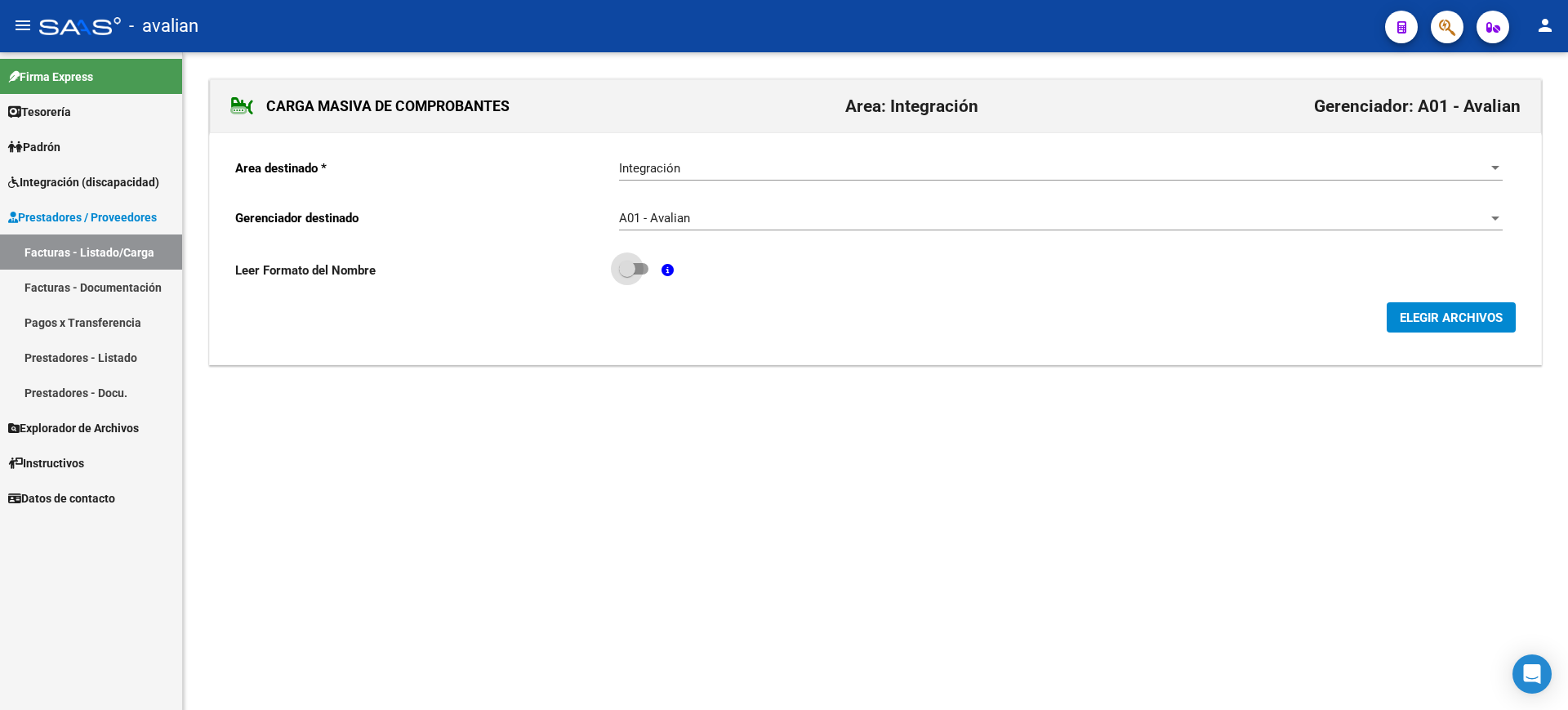
click at [645, 261] on label at bounding box center [633, 268] width 30 height 20
click at [628, 275] on input "checkbox" at bounding box center [627, 275] width 1 height 1
checkbox input "true"
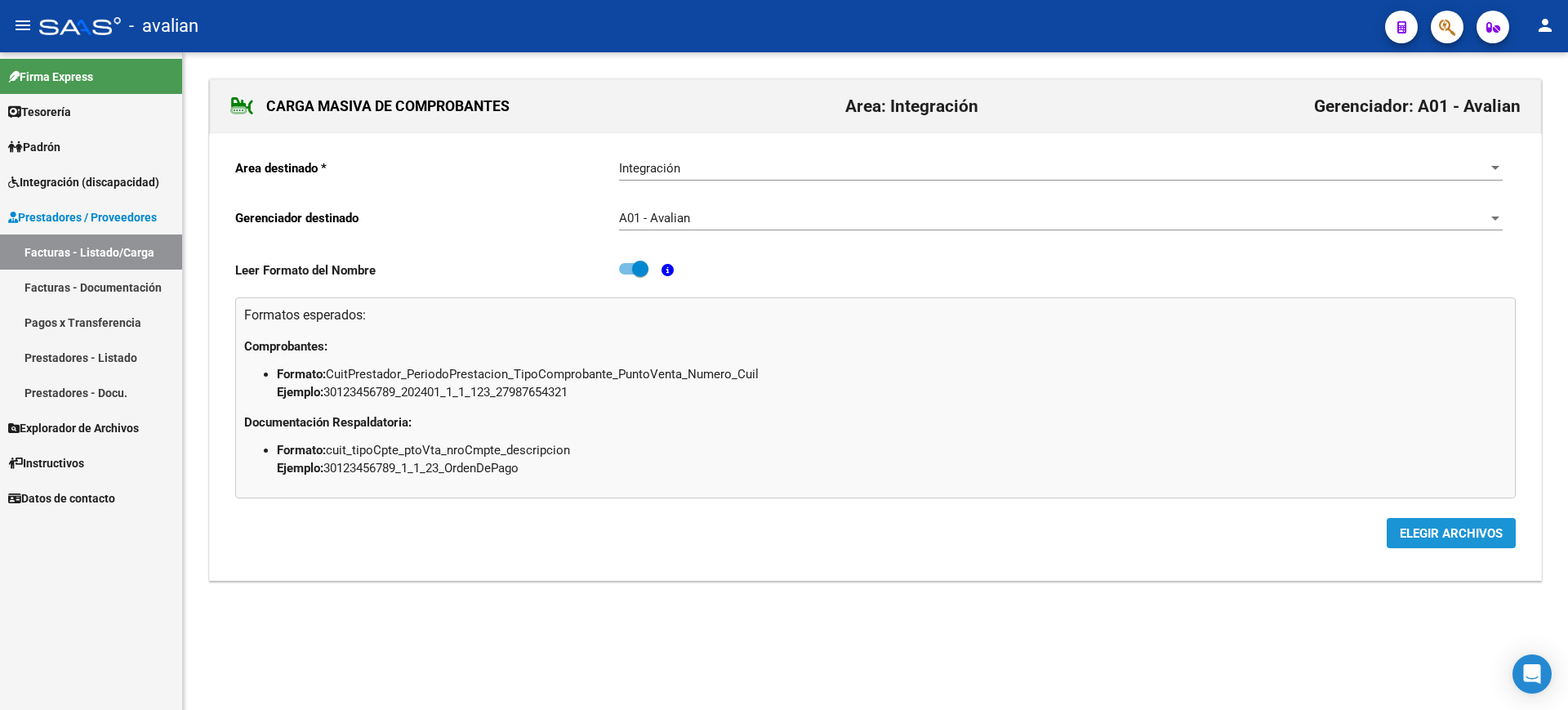
drag, startPoint x: 1441, startPoint y: 527, endPoint x: 1309, endPoint y: 505, distance: 133.8
click at [1437, 527] on span "ELEGIR ARCHIVOS" at bounding box center [1451, 533] width 103 height 14
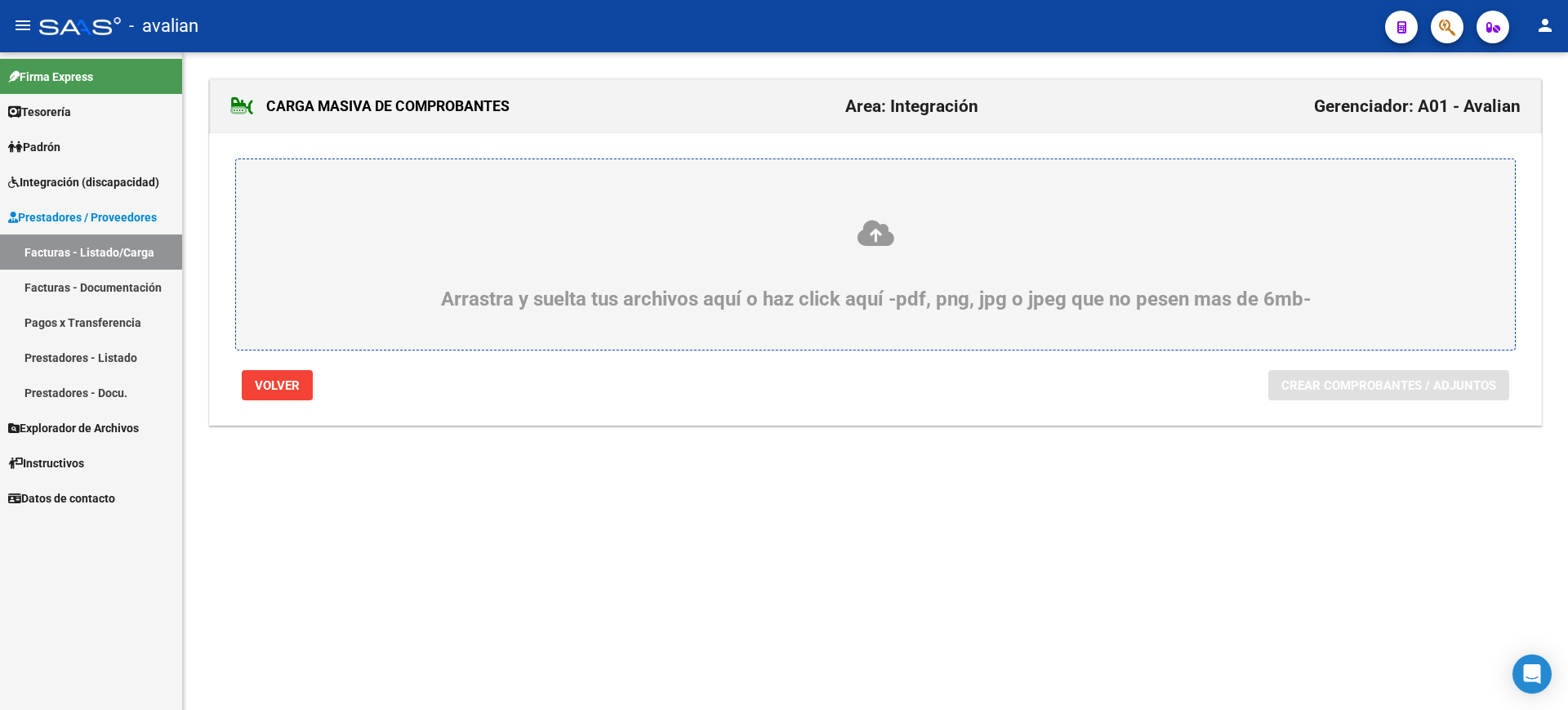
click at [873, 232] on icon at bounding box center [876, 233] width 1201 height 31
click at [0, 0] on input "Arrastra y suelta tus archivos aquí o haz click aquí -pdf, png, jpg o jpeg que …" at bounding box center [0, 0] width 0 height 0
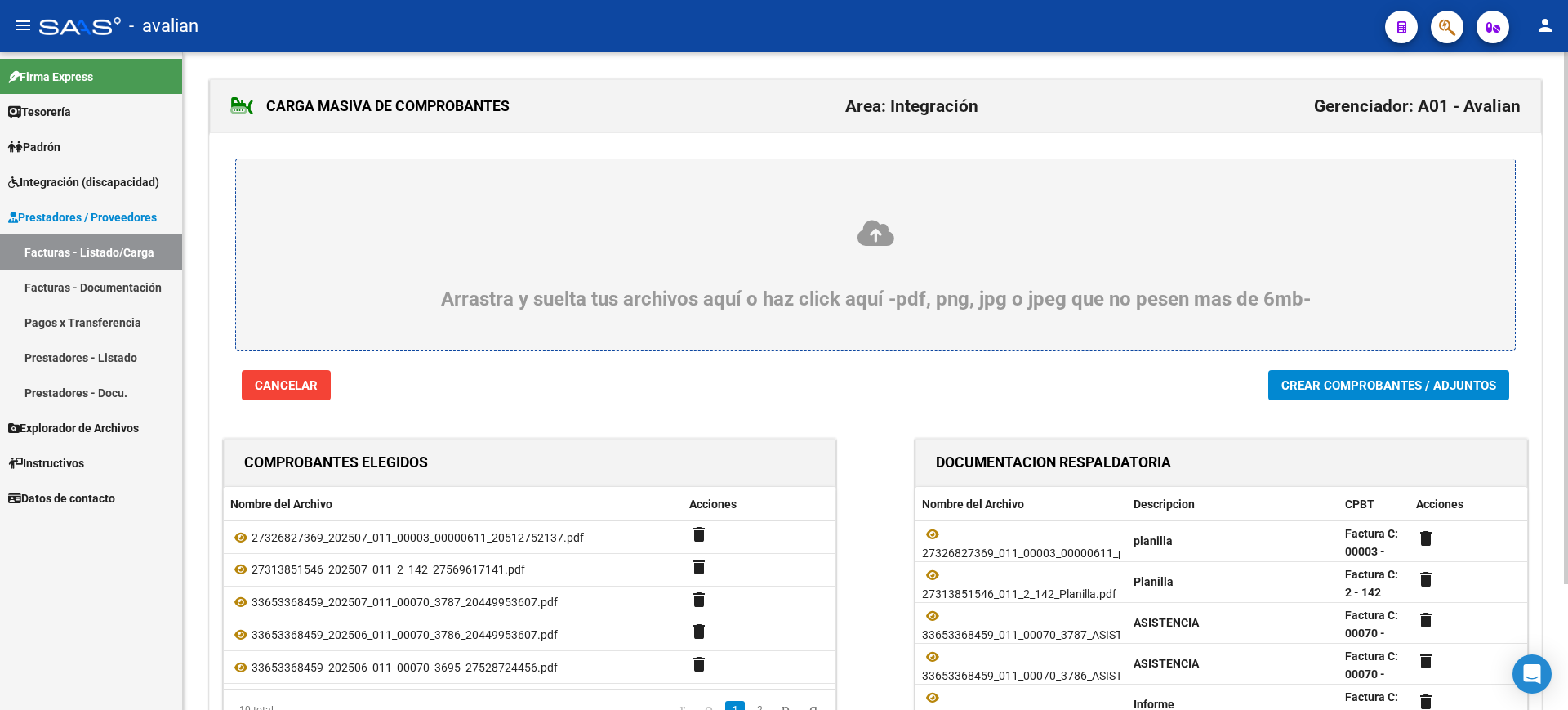
click at [1362, 388] on span "Crear Comprobantes / Adjuntos" at bounding box center [1388, 385] width 215 height 14
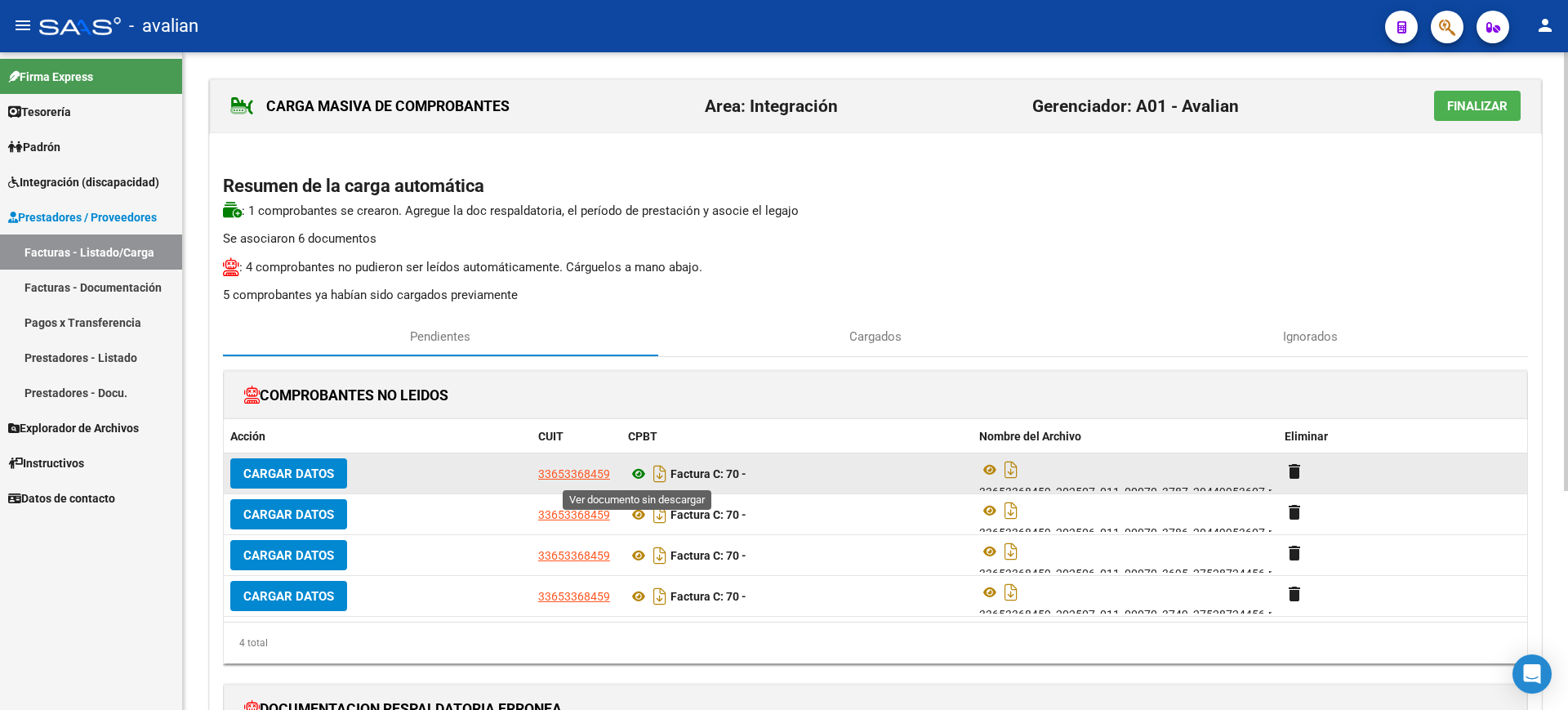
click at [637, 472] on icon at bounding box center [639, 473] width 21 height 20
click at [313, 466] on span "Cargar Datos" at bounding box center [288, 472] width 91 height 14
click at [299, 469] on span "Cargar Datos" at bounding box center [288, 473] width 91 height 14
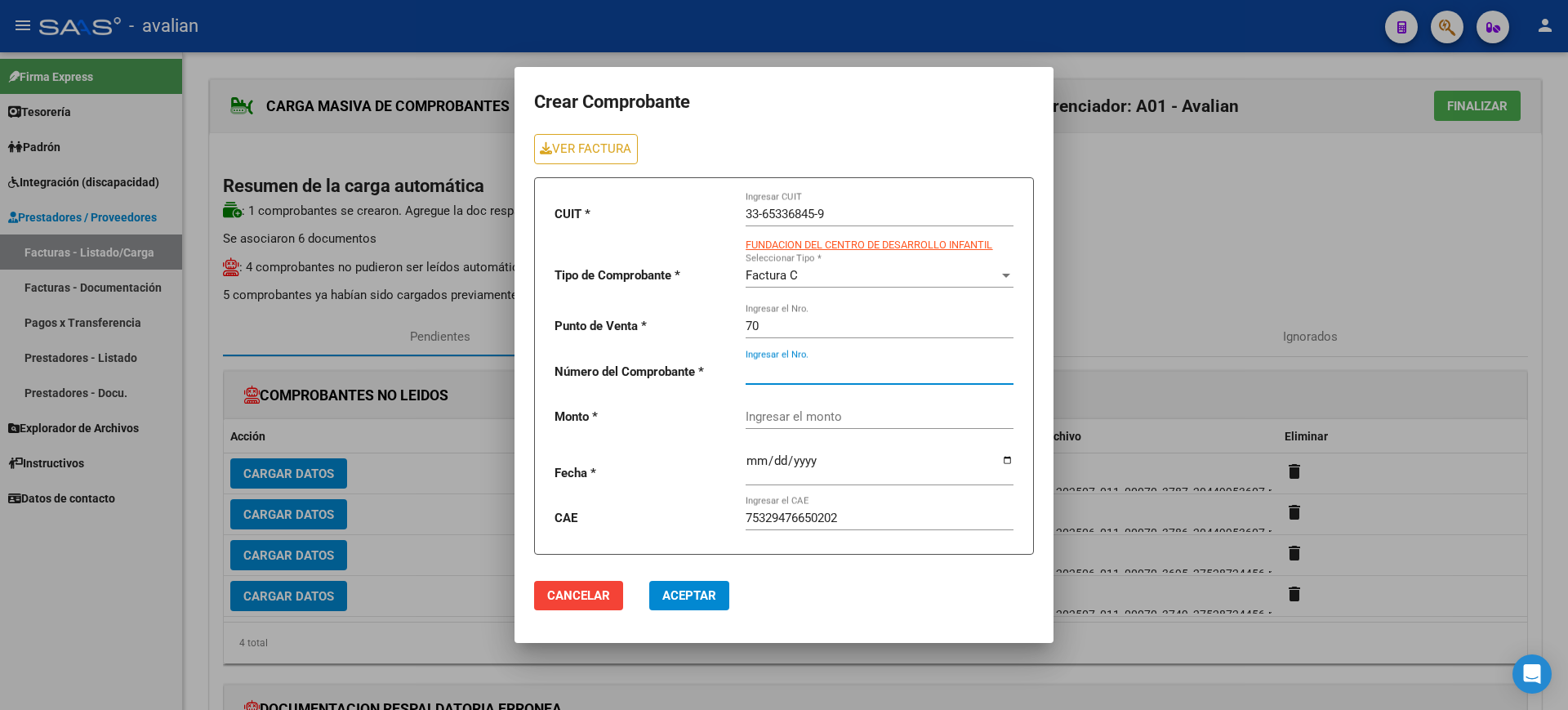
click at [785, 365] on input "Ingresar el Nro." at bounding box center [879, 372] width 268 height 14
type input "3787"
click at [791, 413] on input "Ingresar el monto" at bounding box center [879, 416] width 268 height 14
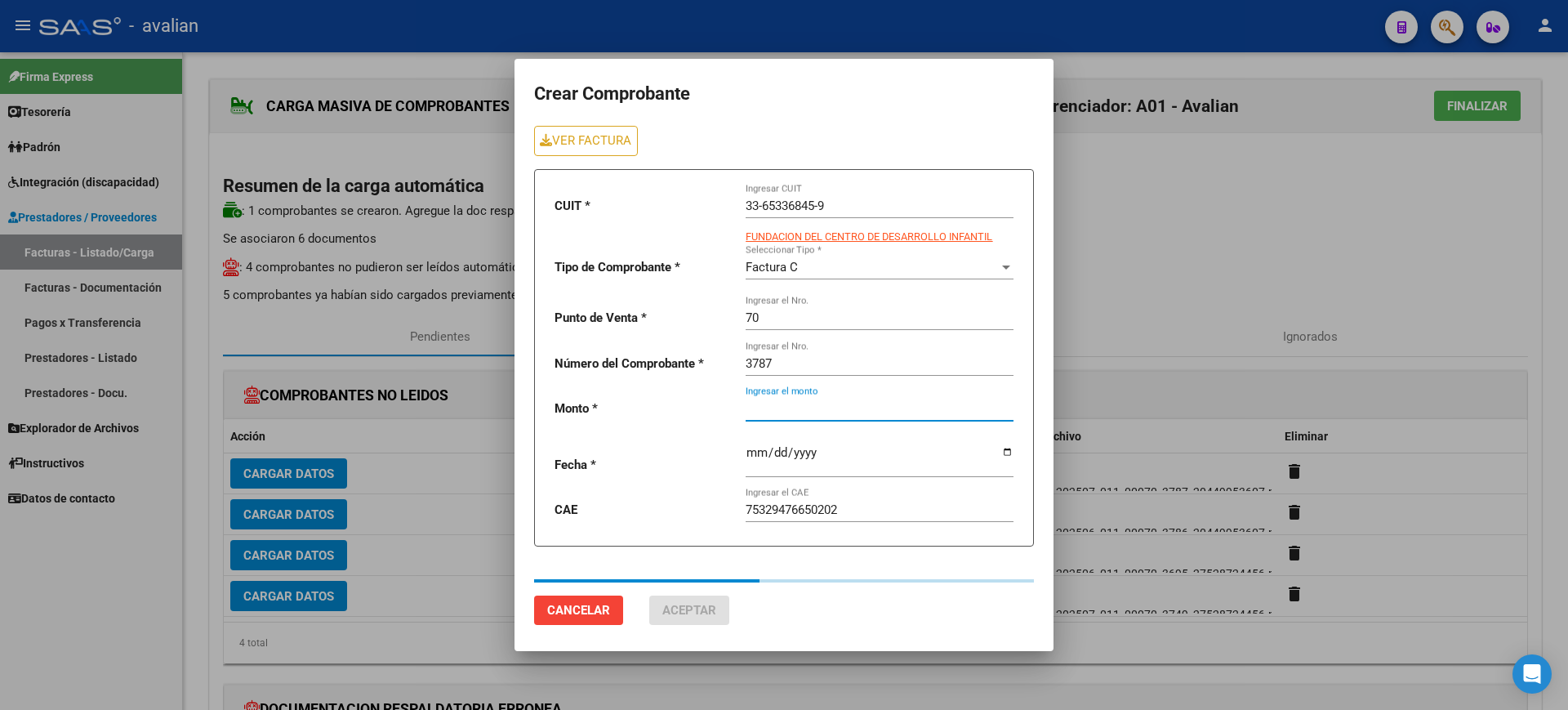
type input "424676.93"
type input "[DATE]"
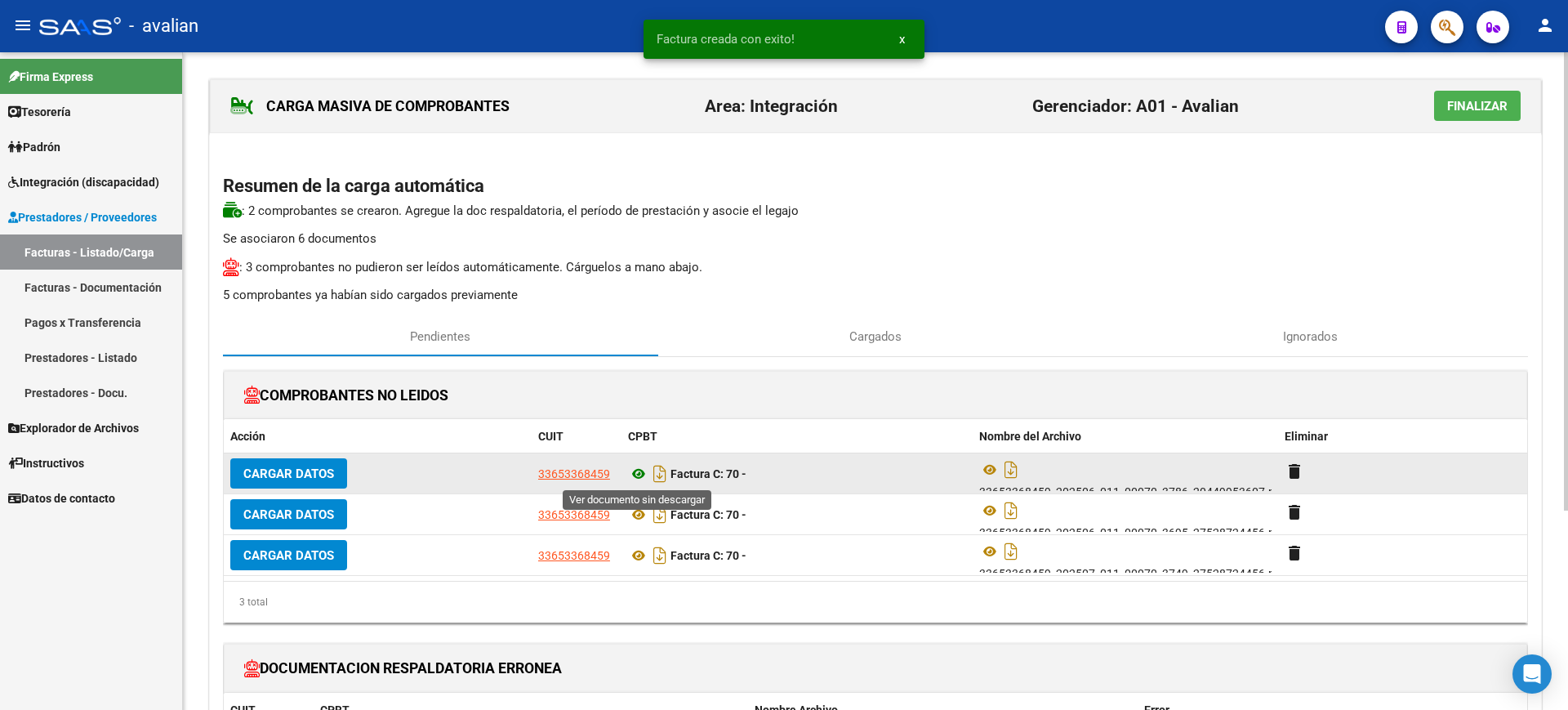
click at [640, 473] on icon at bounding box center [639, 473] width 21 height 20
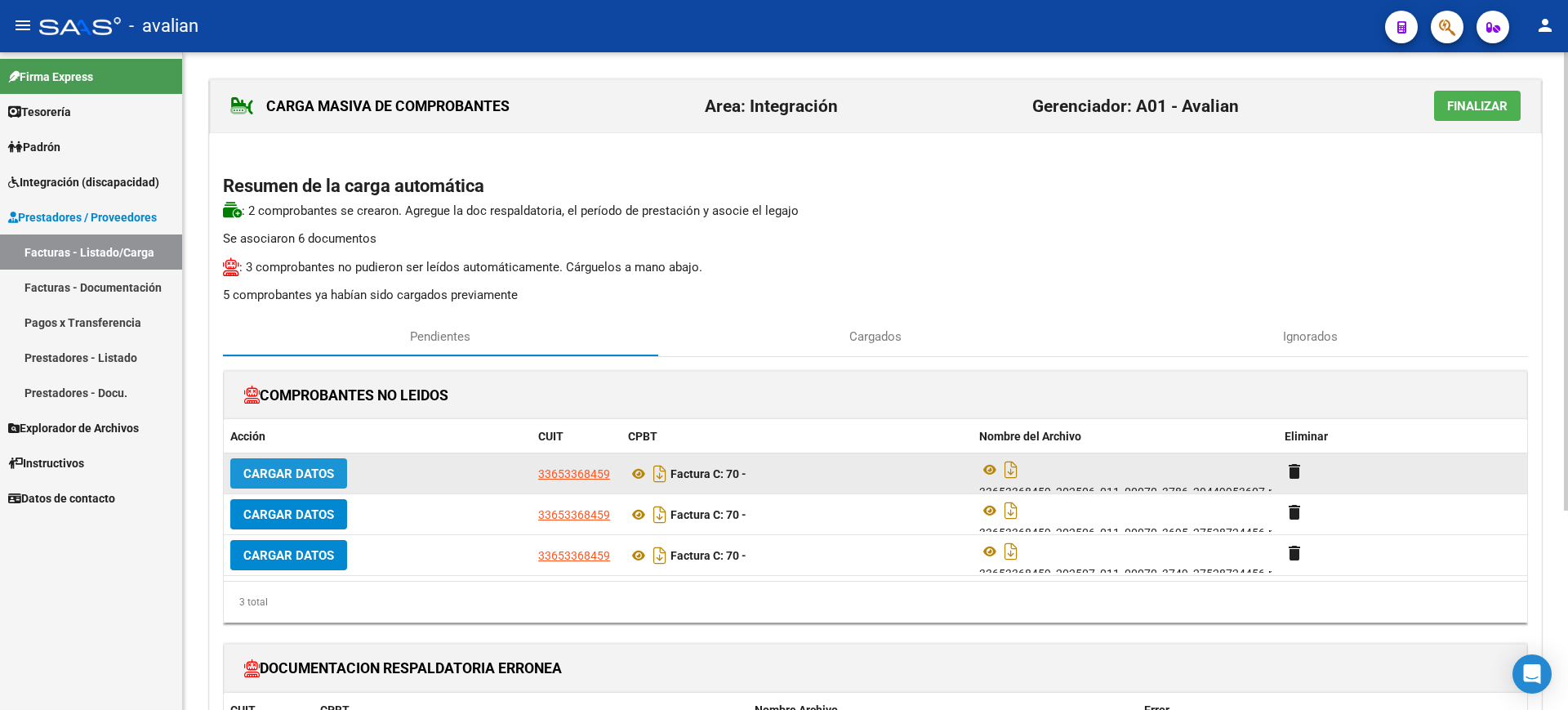
click at [296, 479] on span "Cargar Datos" at bounding box center [288, 473] width 91 height 14
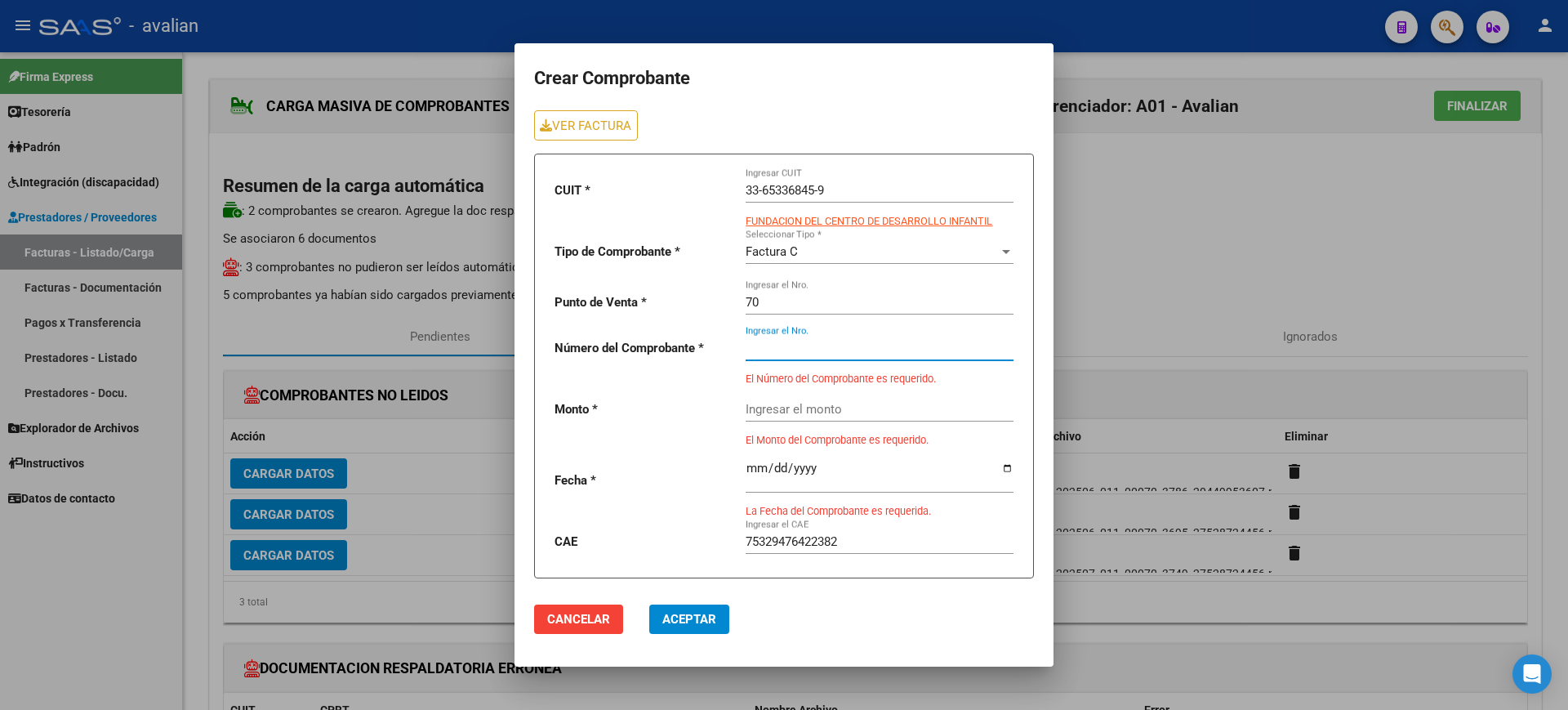
click at [773, 349] on input "Ingresar el Nro." at bounding box center [879, 348] width 268 height 14
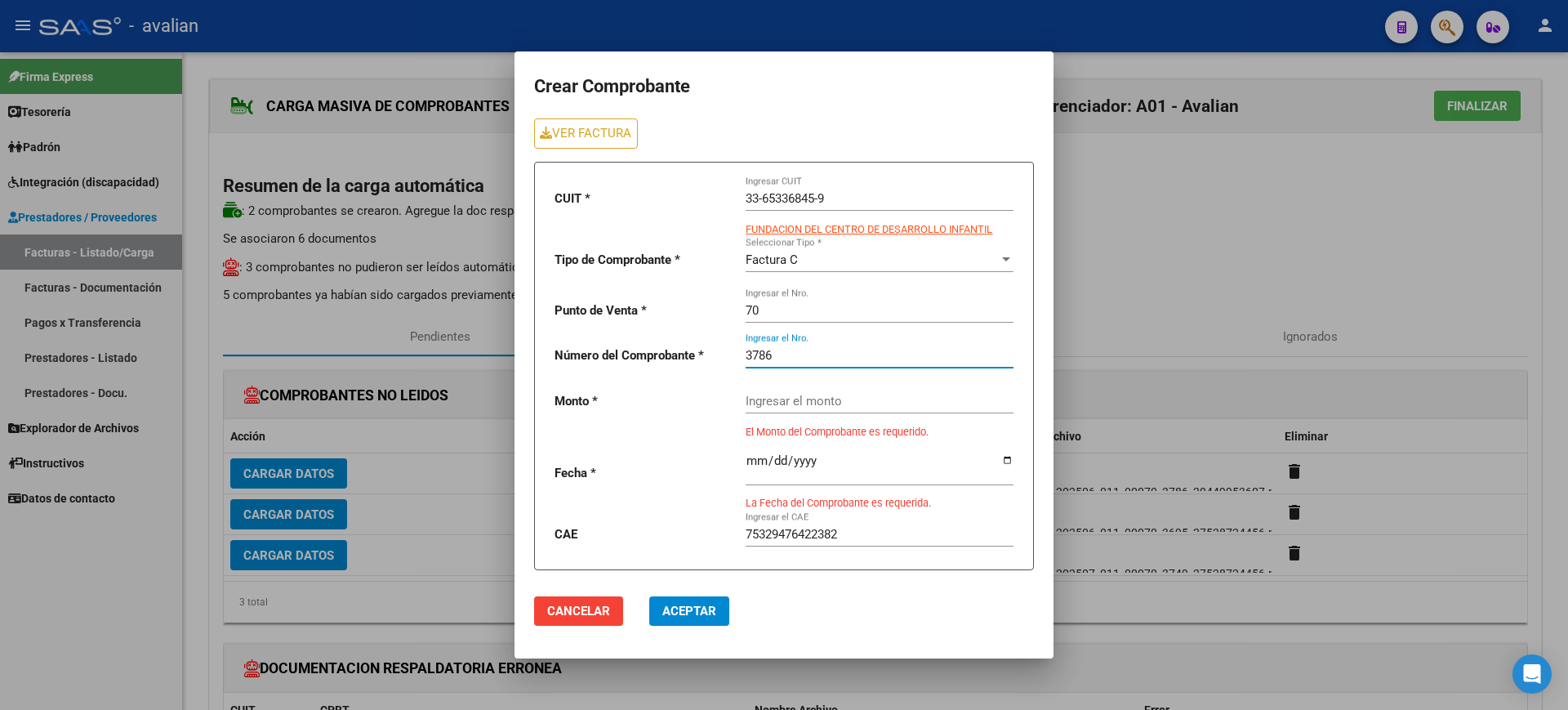
type input "3786"
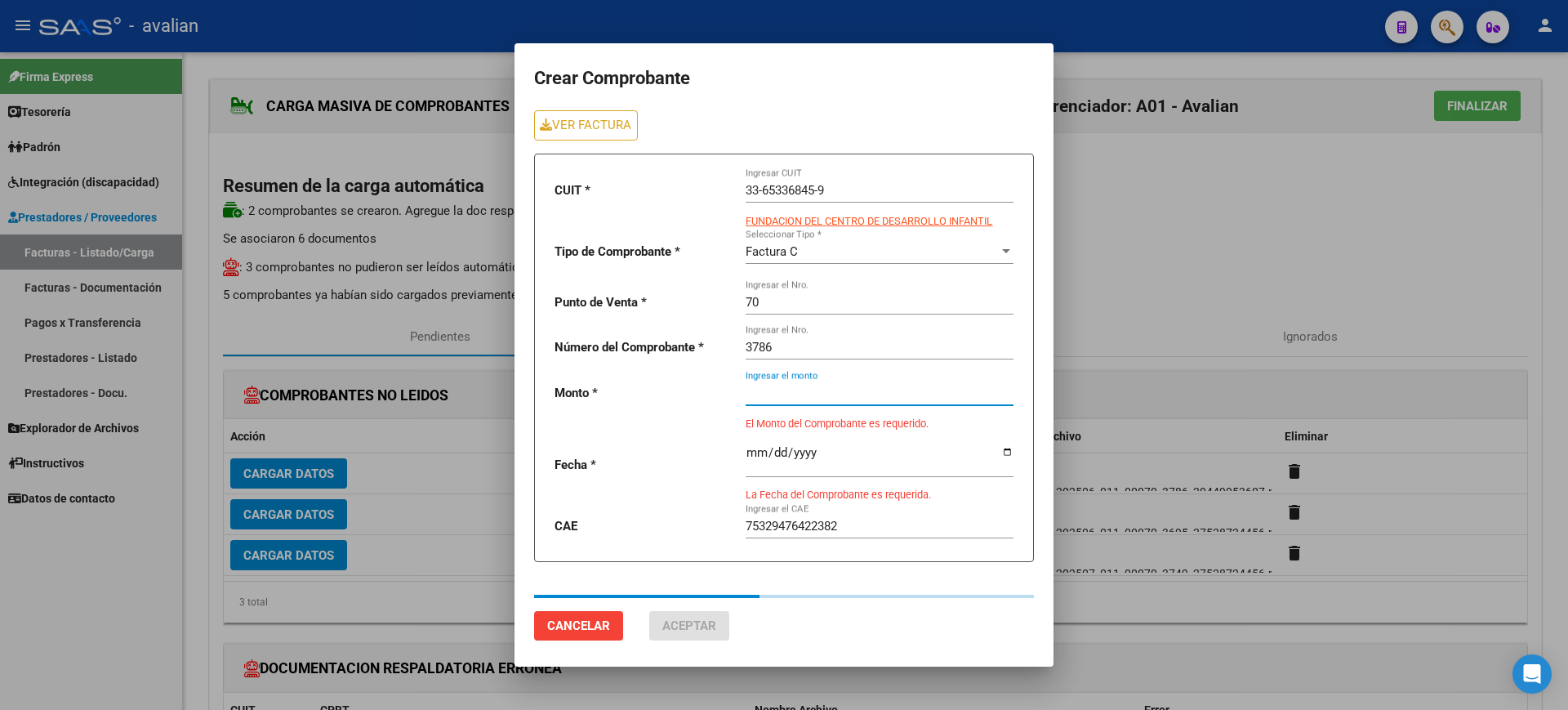
click at [772, 404] on div "Ingresar el monto" at bounding box center [879, 387] width 268 height 35
type input "424676.93"
type input "[DATE]"
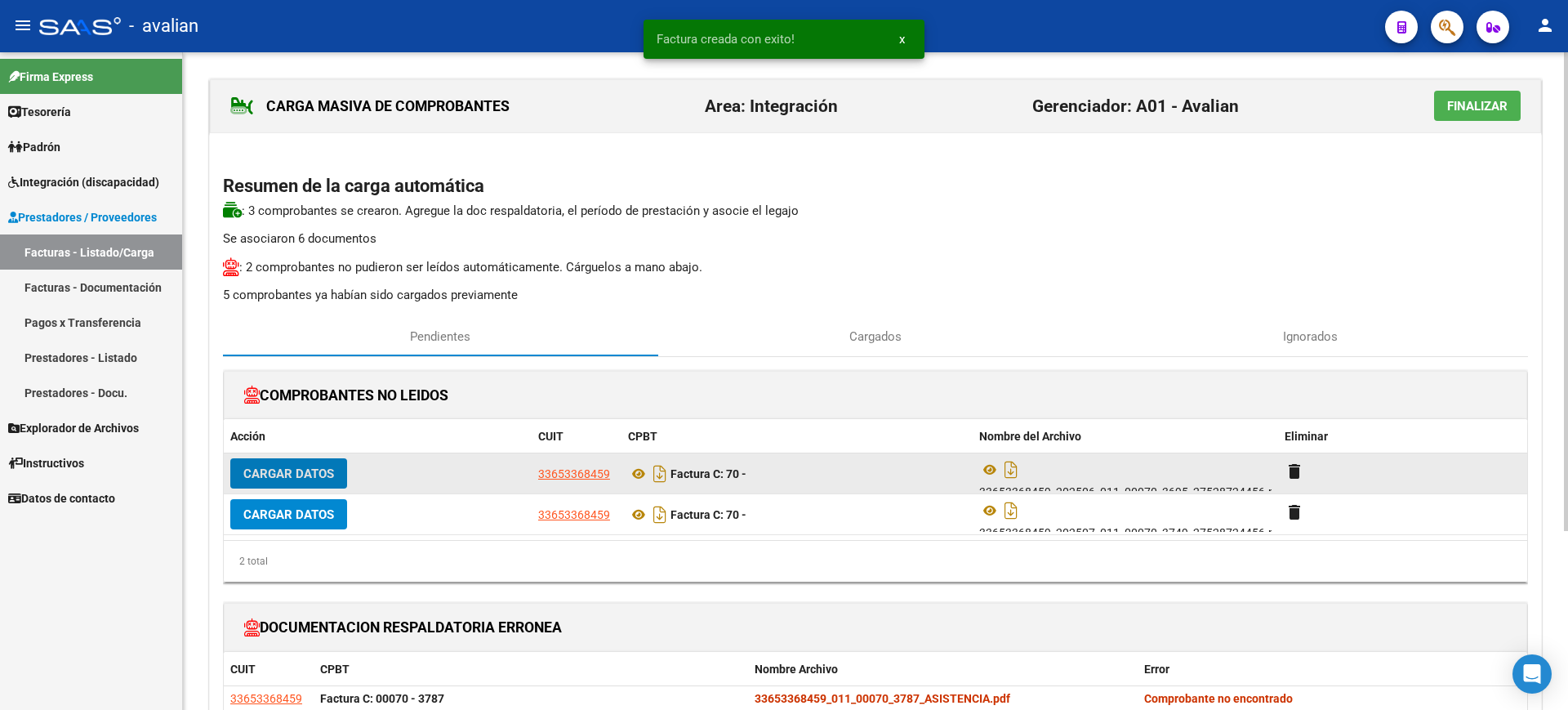
click at [299, 478] on span "Cargar Datos" at bounding box center [288, 473] width 91 height 14
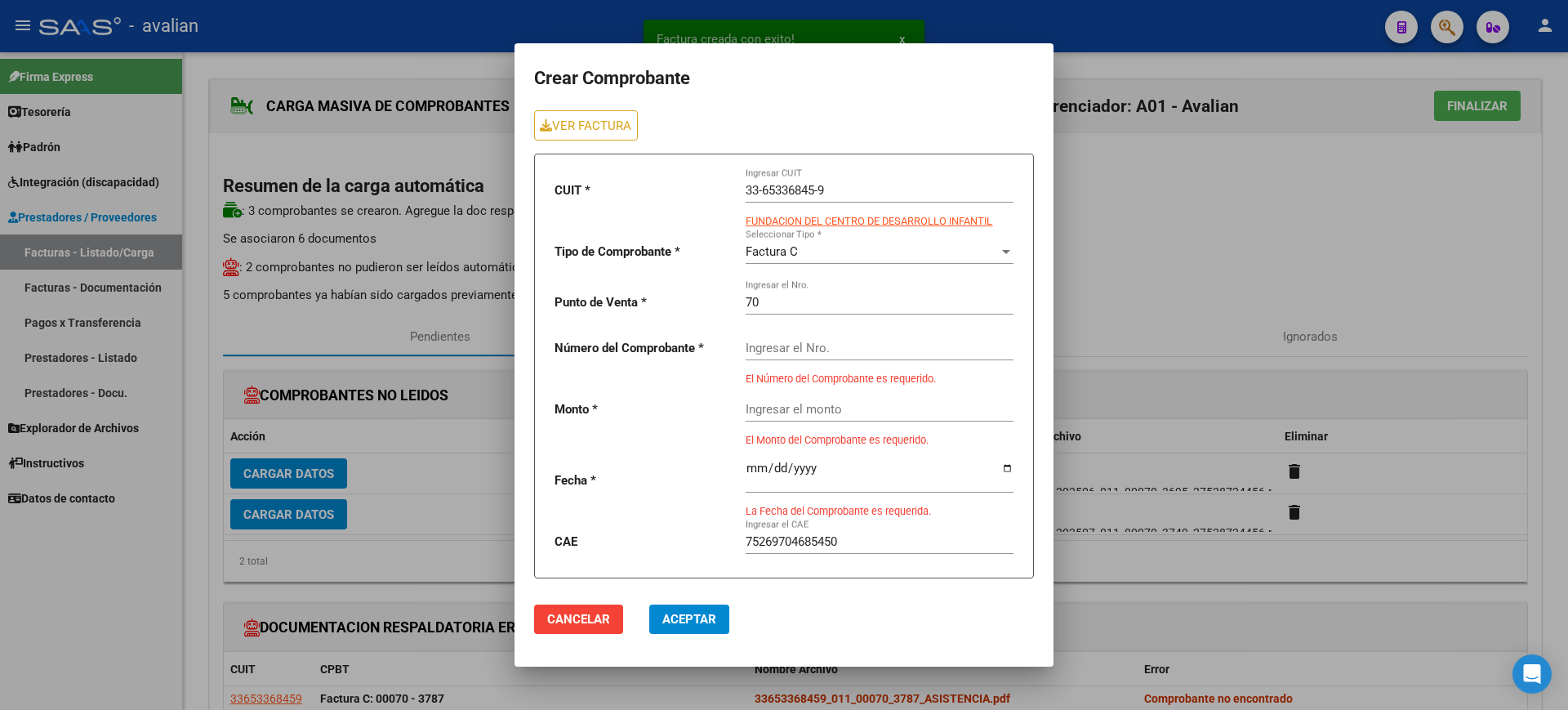
click at [1166, 230] on div at bounding box center [784, 355] width 1568 height 710
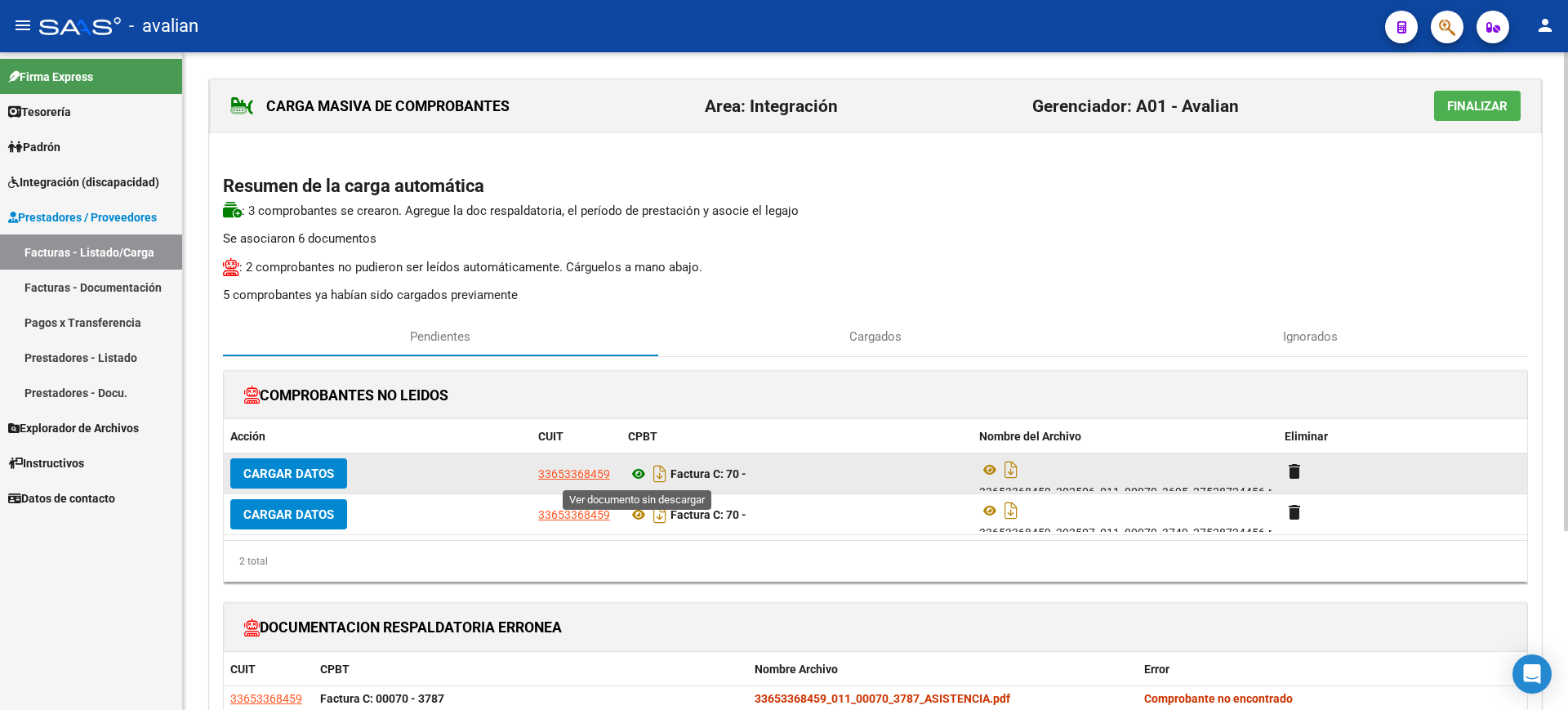
click at [640, 472] on icon at bounding box center [639, 473] width 21 height 20
click at [326, 476] on span "Cargar Datos" at bounding box center [288, 473] width 91 height 14
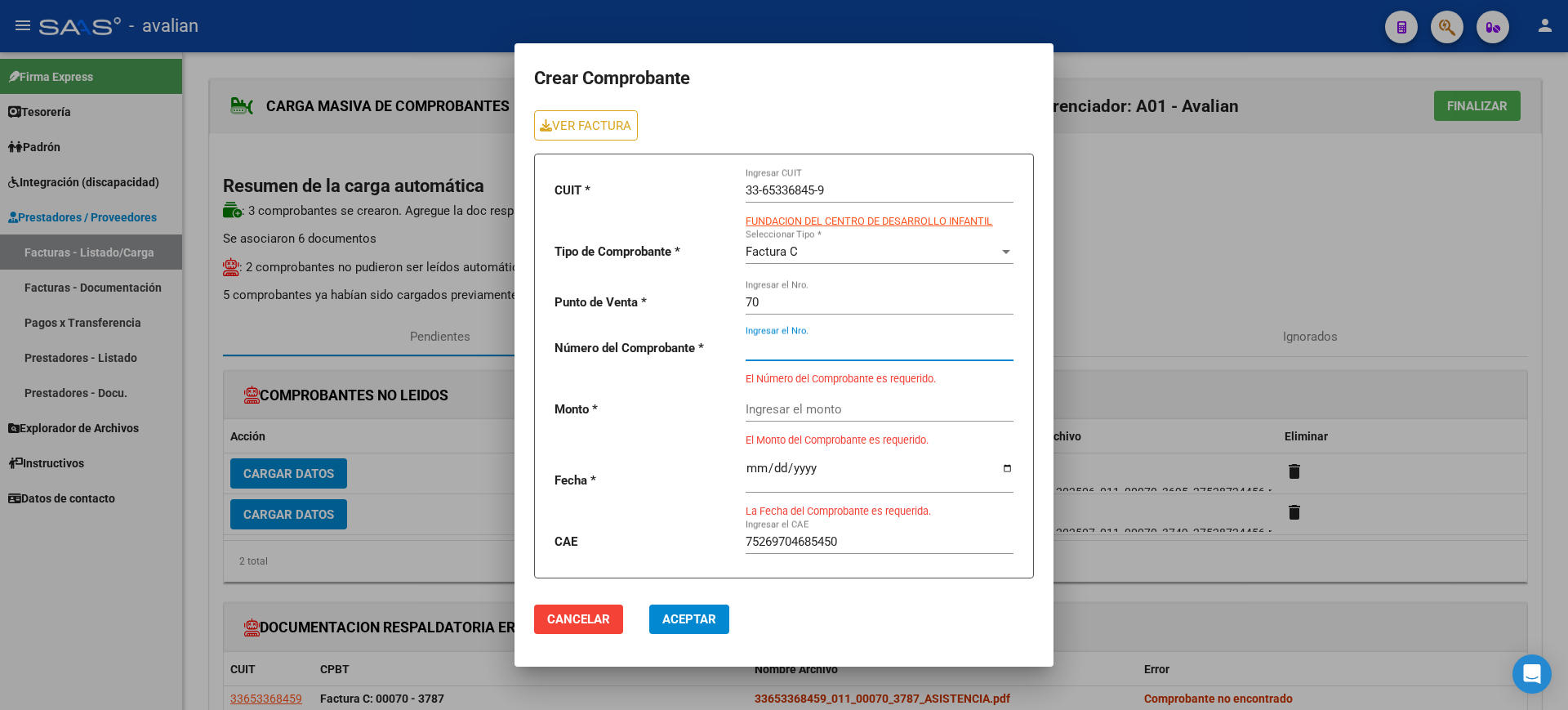
click at [805, 345] on input "Ingresar el Nro." at bounding box center [879, 348] width 268 height 14
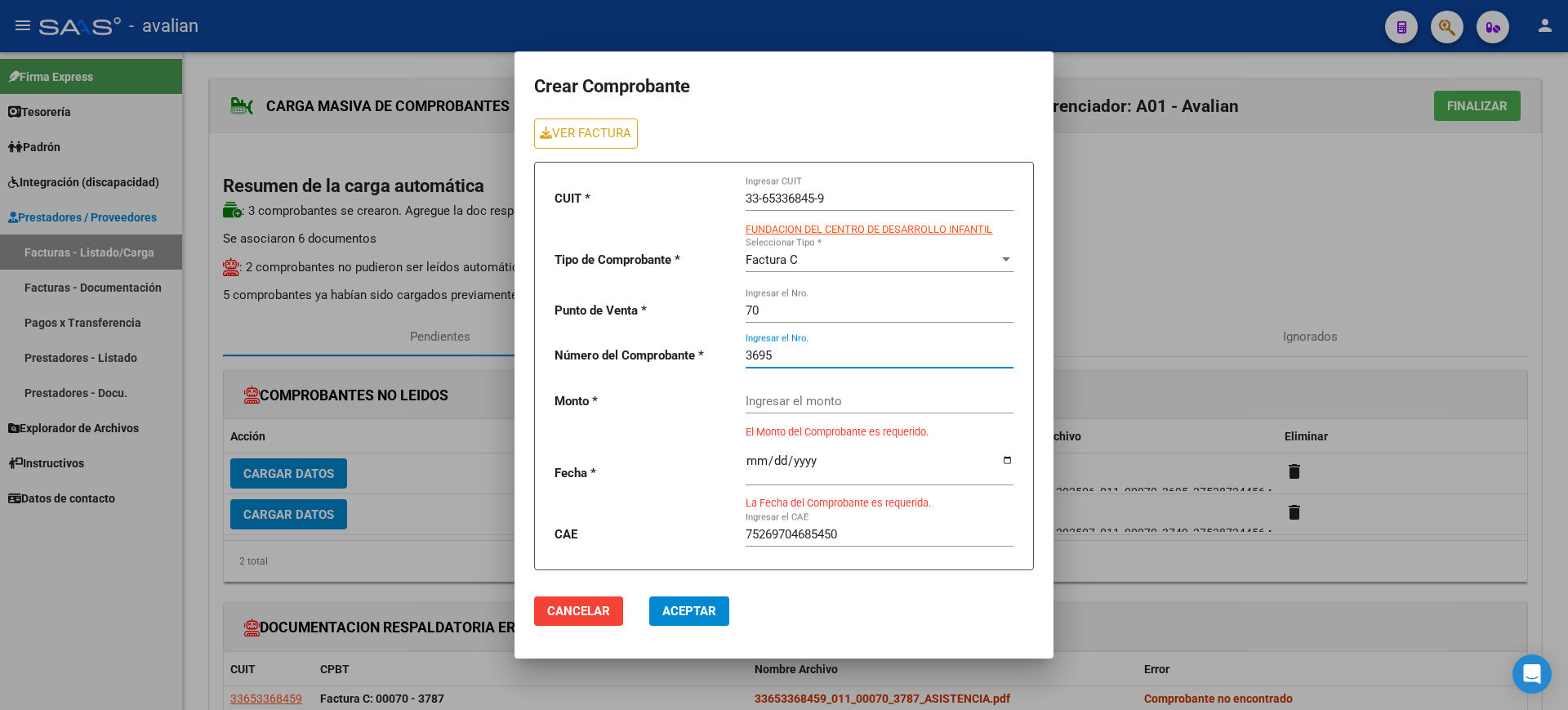
type input "3695"
click at [829, 403] on div "Ingresar el monto" at bounding box center [879, 395] width 268 height 35
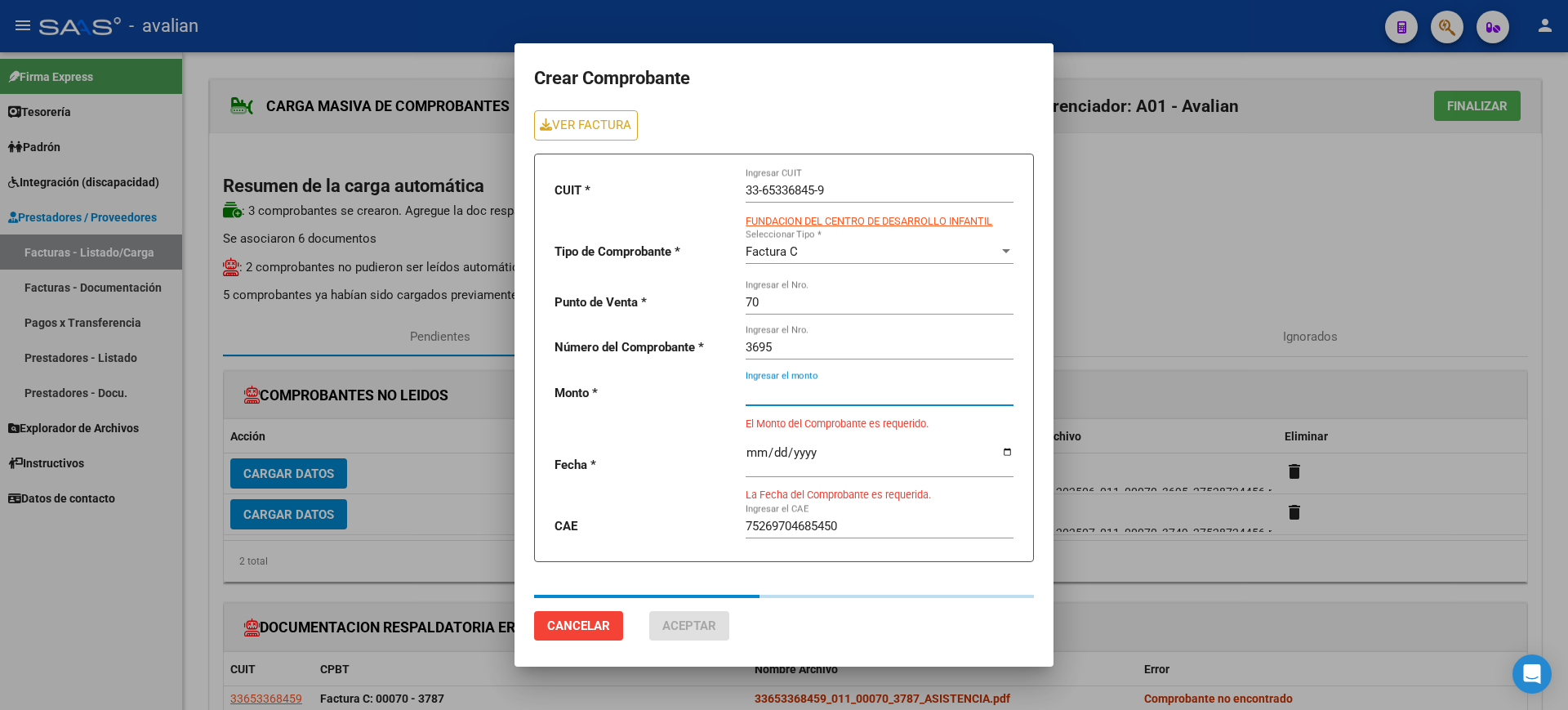
type input "424676.93"
type input "[DATE]"
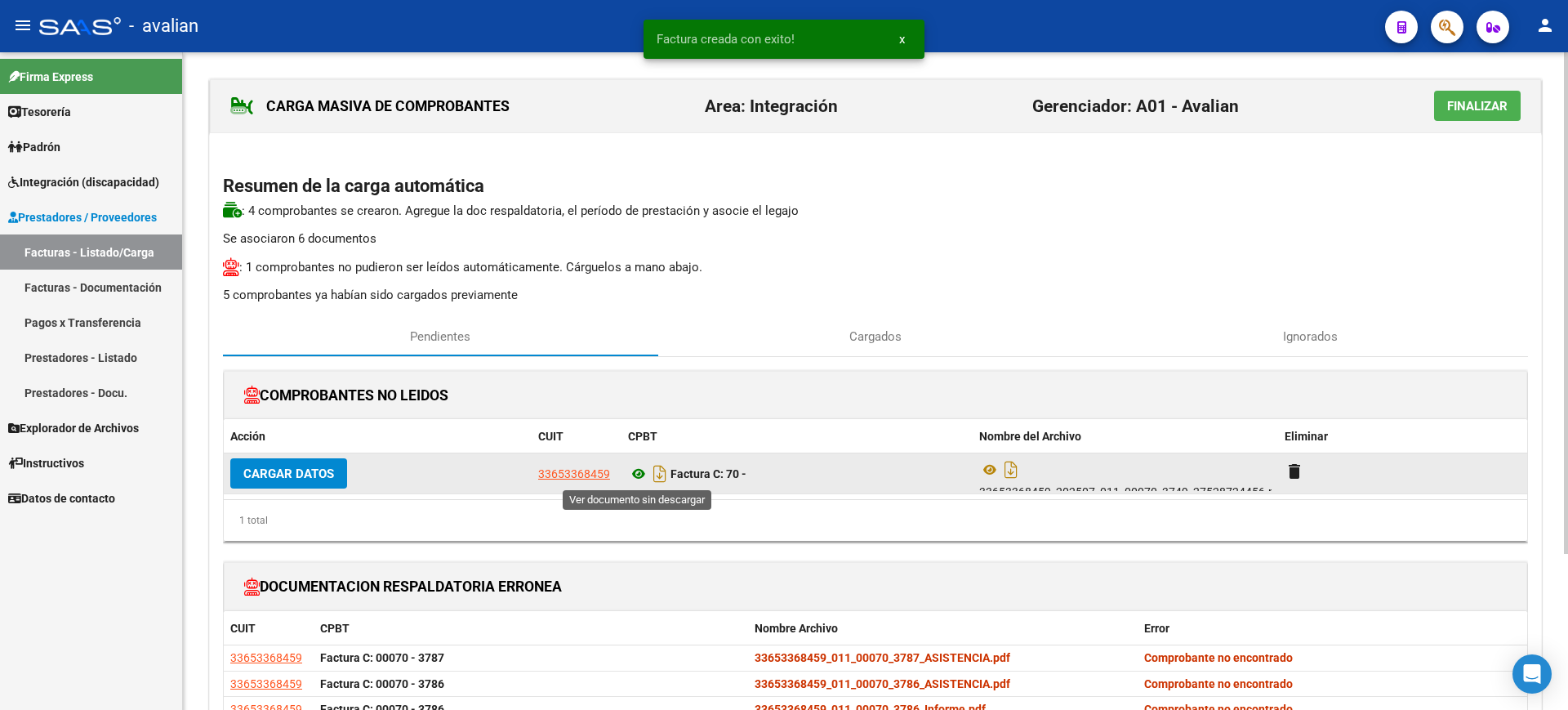
click at [635, 478] on icon at bounding box center [639, 473] width 21 height 20
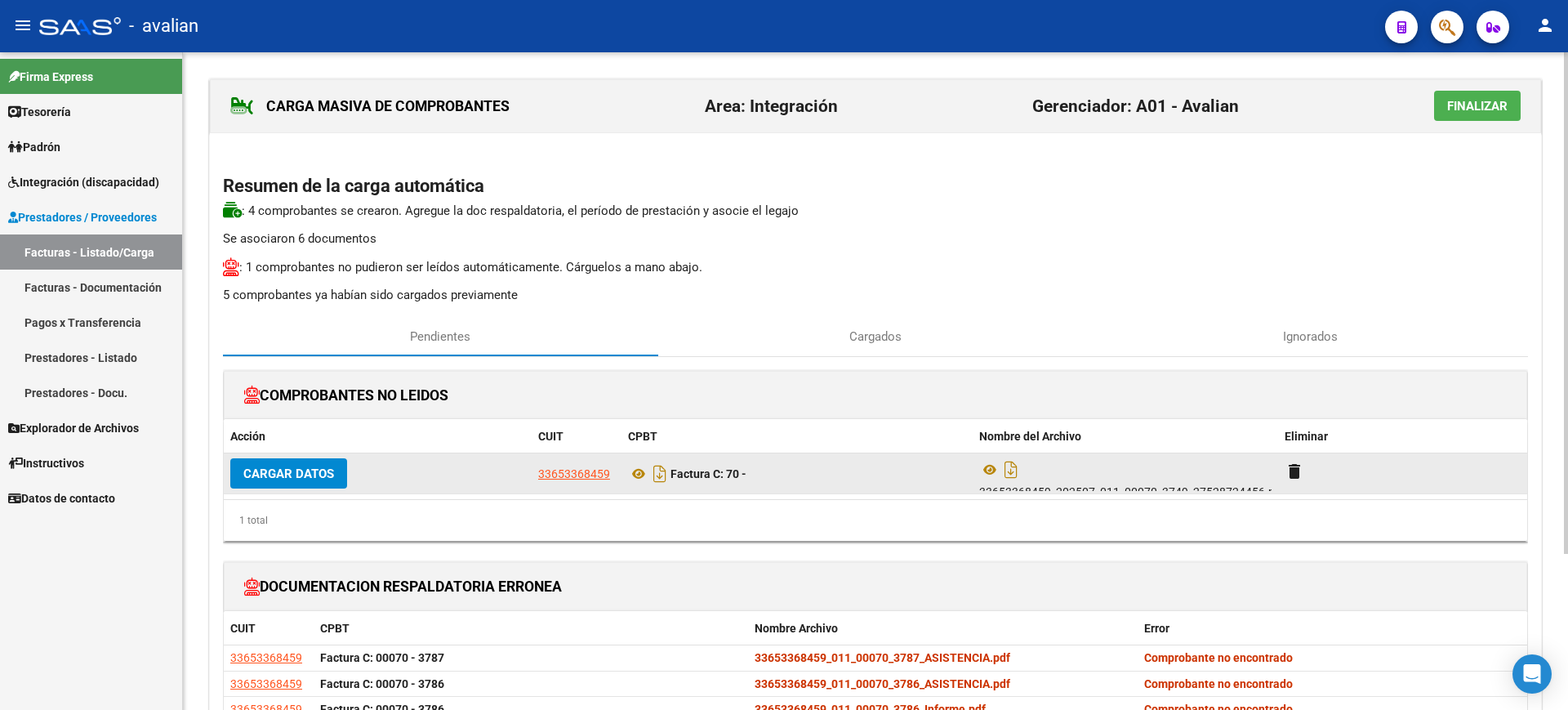
click at [314, 476] on span "Cargar Datos" at bounding box center [288, 473] width 91 height 14
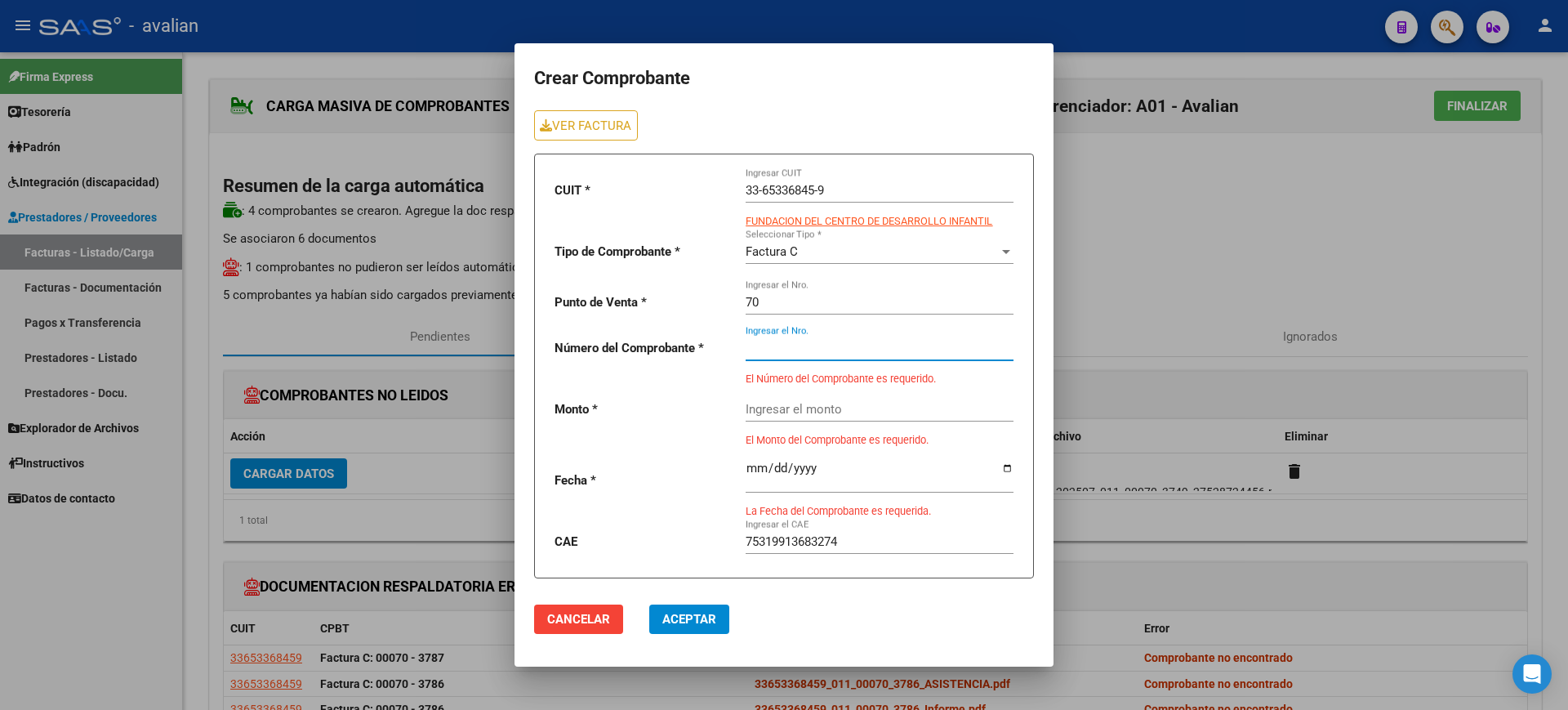
click at [805, 345] on input "Ingresar el Nro." at bounding box center [879, 348] width 268 height 14
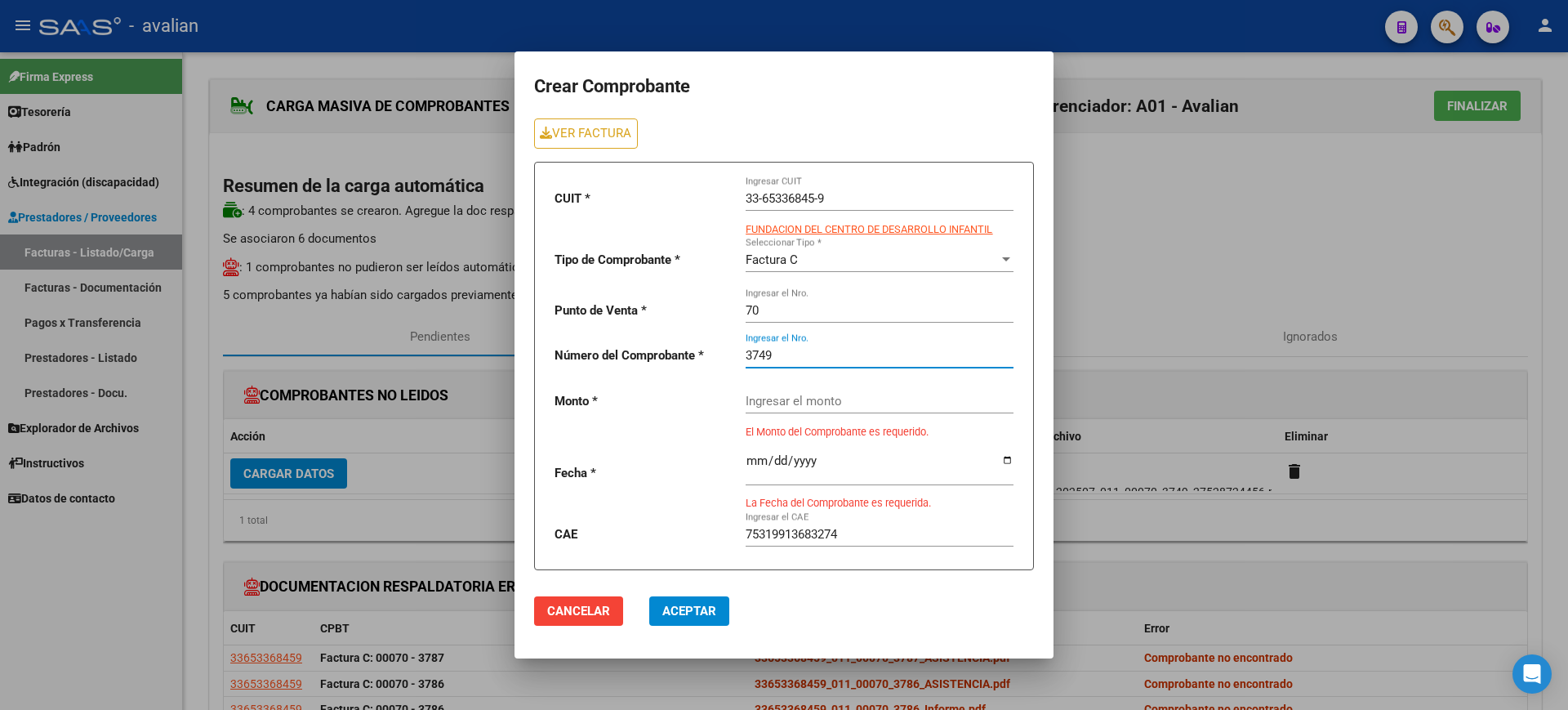
type input "3749"
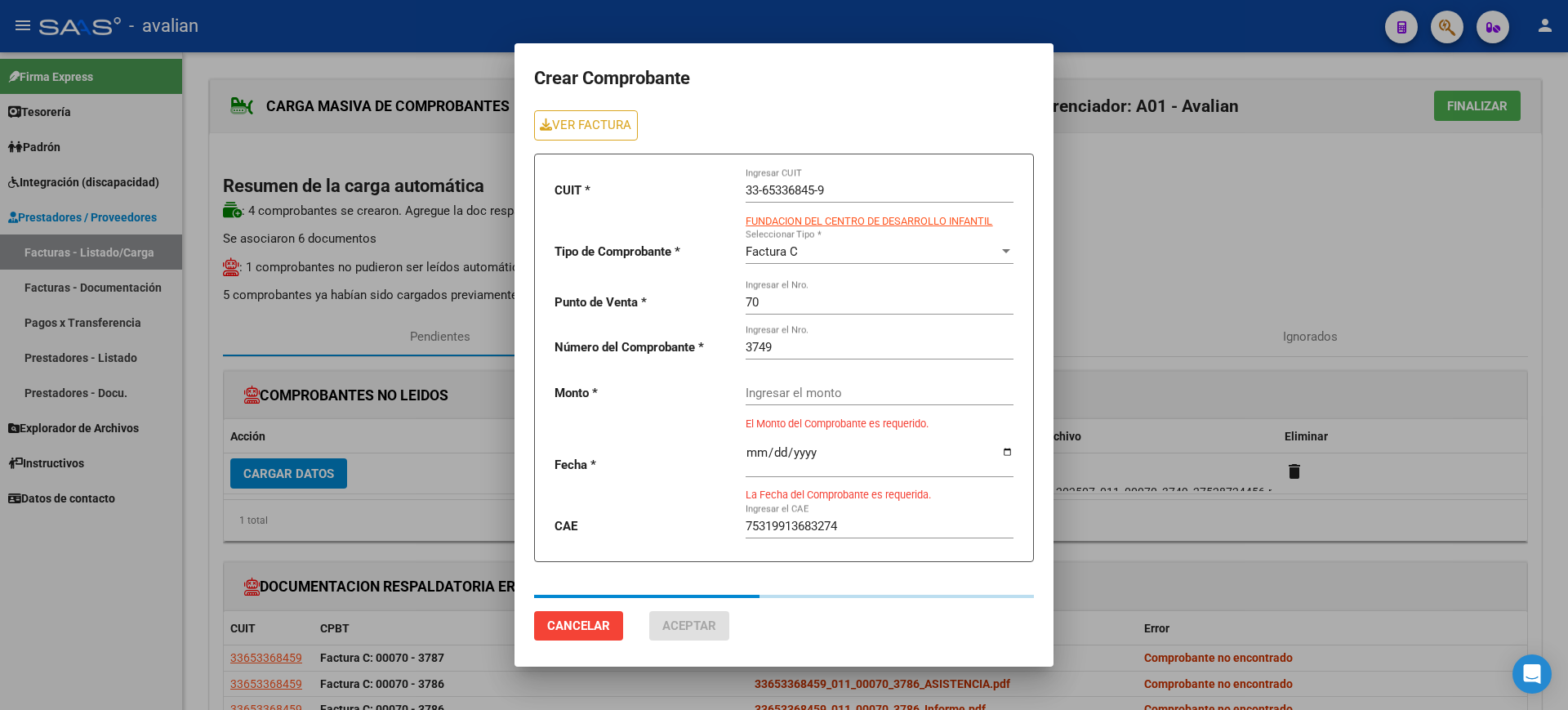
click at [778, 392] on div "Ingresar el monto" at bounding box center [879, 387] width 268 height 35
type input "424676.93"
type input "[DATE]"
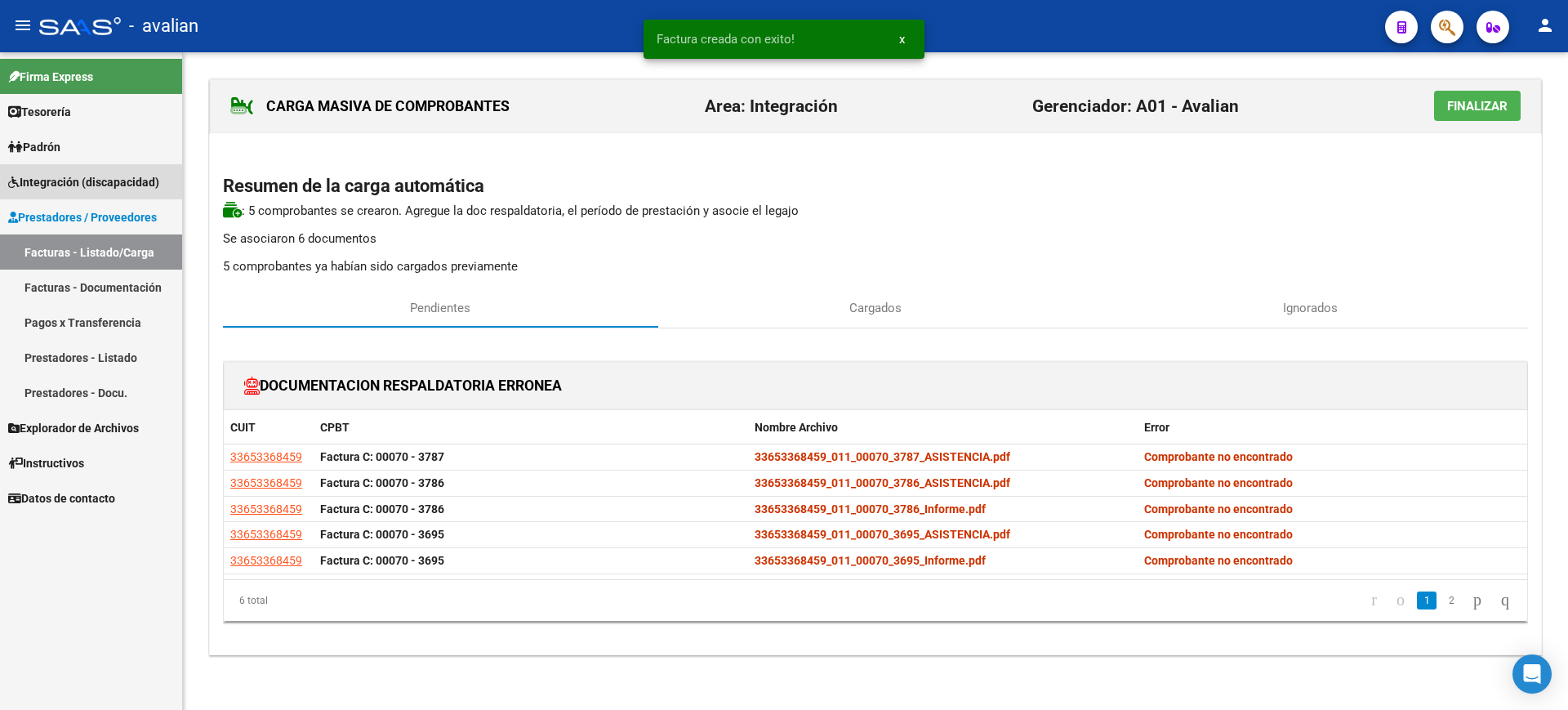
click at [73, 177] on span "Integración (discapacidad)" at bounding box center [84, 182] width 151 height 18
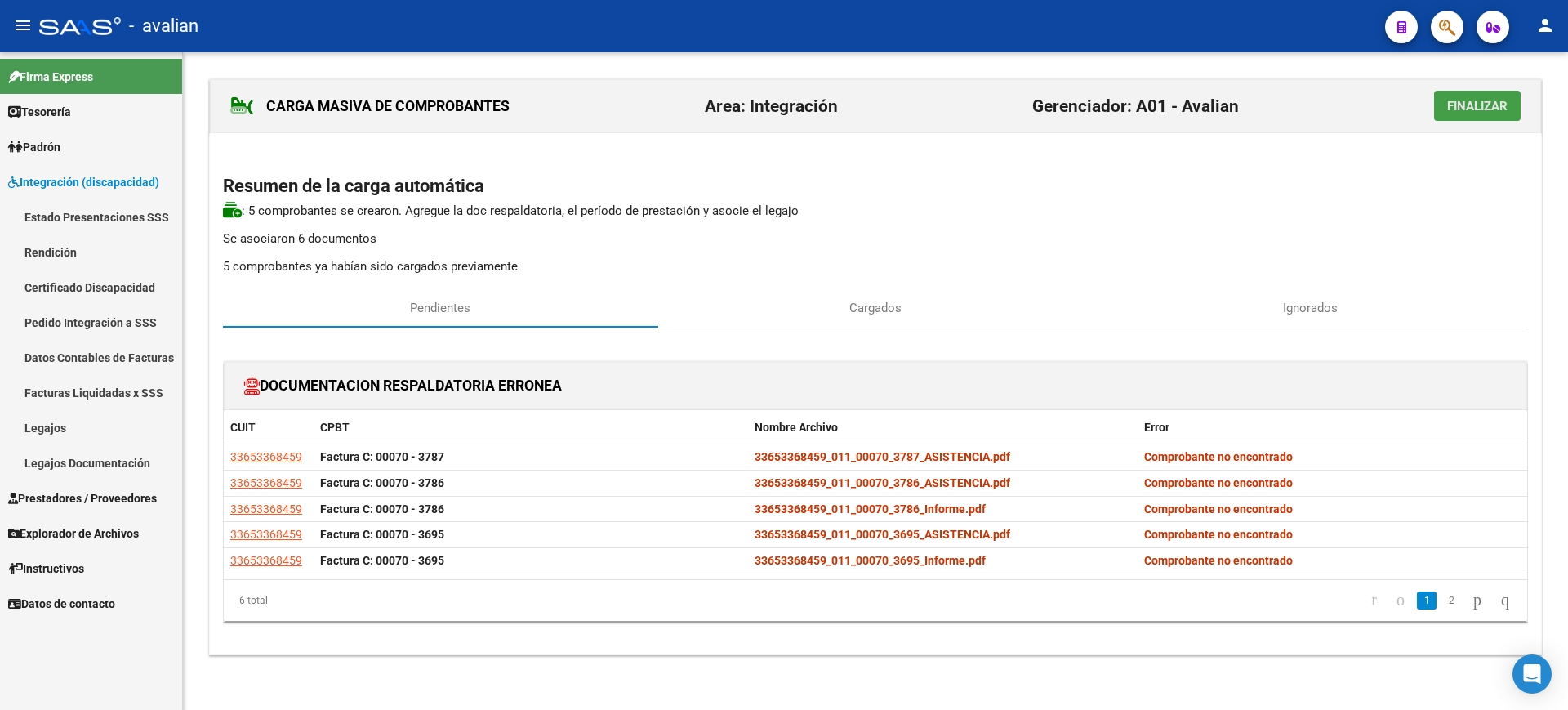
click at [1461, 106] on span "Finalizar" at bounding box center [1477, 106] width 60 height 14
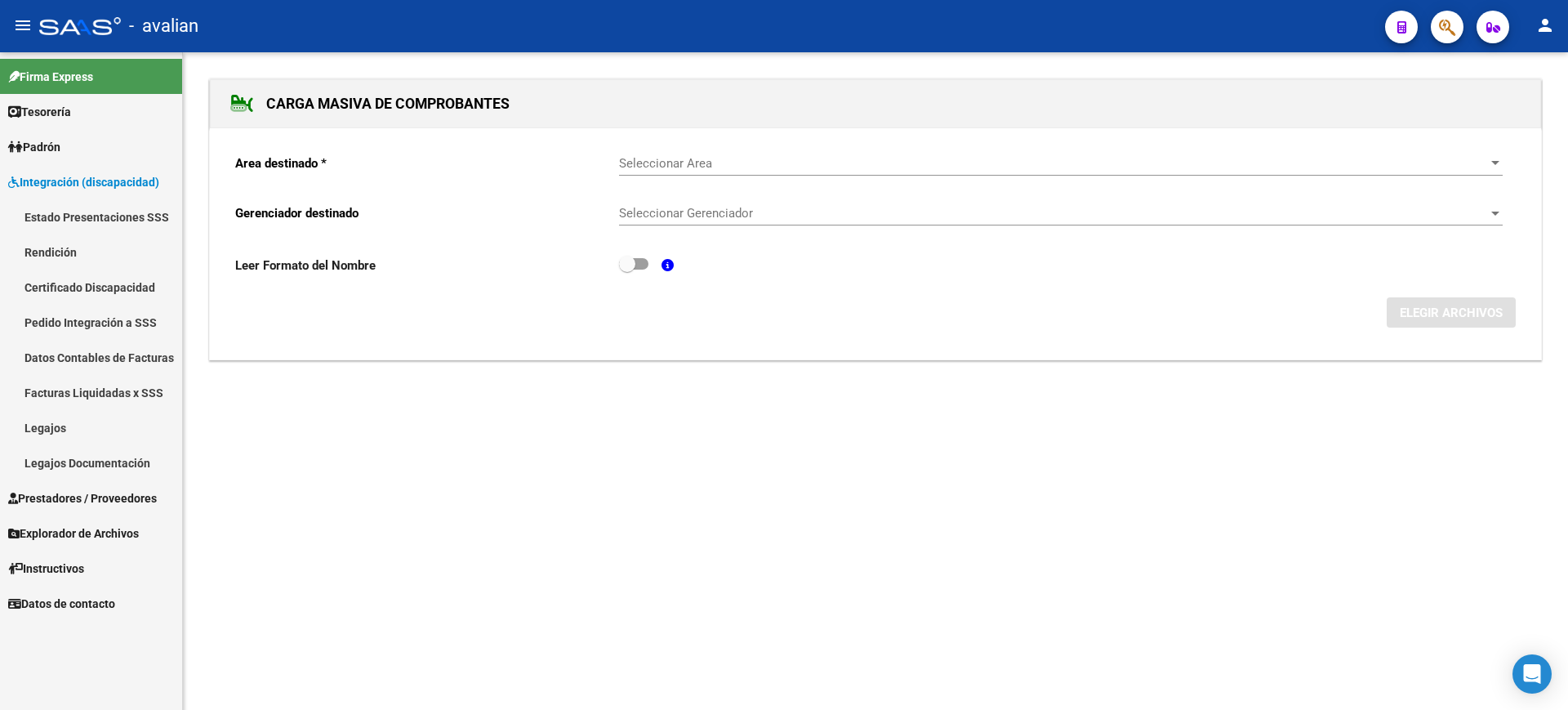
click at [56, 181] on span "Integración (discapacidad)" at bounding box center [84, 182] width 151 height 18
